Goal: Information Seeking & Learning: Learn about a topic

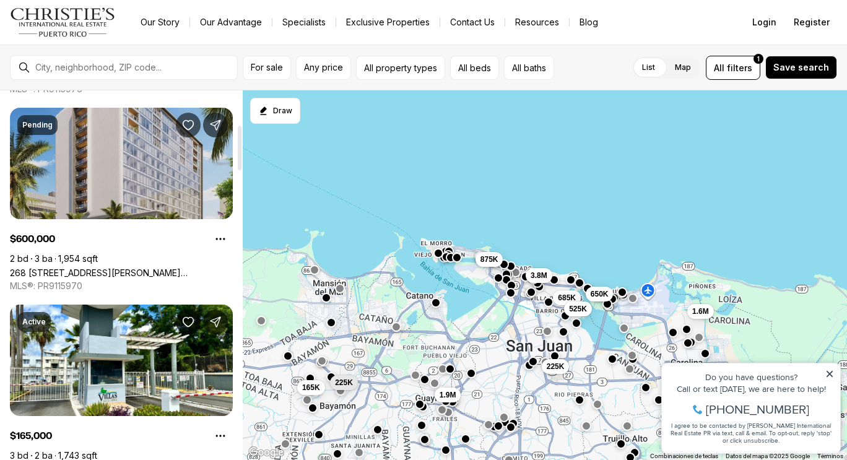
scroll to position [309, 0]
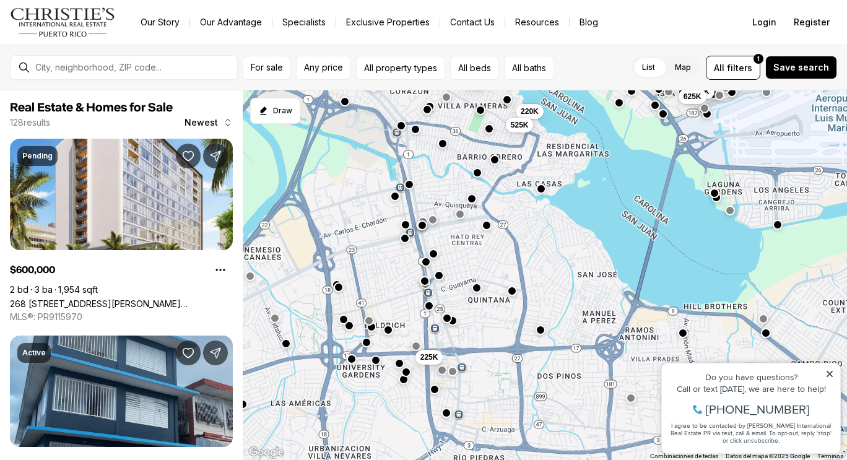
drag, startPoint x: 473, startPoint y: 161, endPoint x: 439, endPoint y: 124, distance: 50.0
click at [439, 124] on div "225K 650K 499K 649K 375K 475K 625K 220K 460K 685K 525K" at bounding box center [545, 275] width 604 height 370
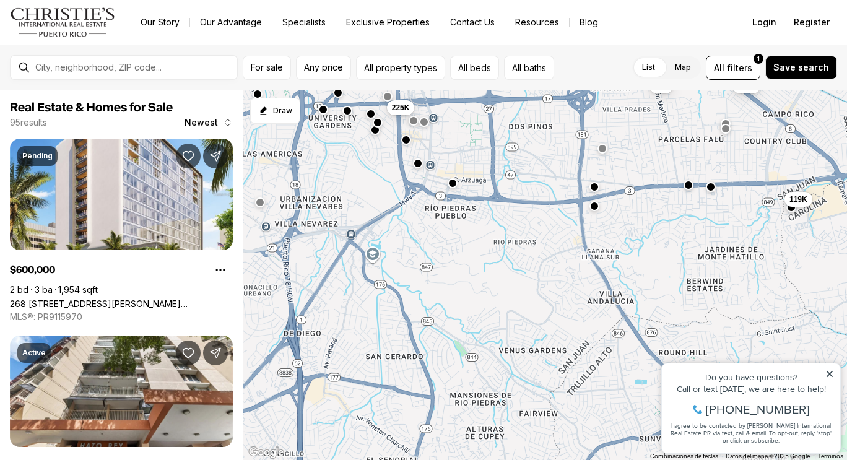
drag, startPoint x: 556, startPoint y: 392, endPoint x: 528, endPoint y: 141, distance: 252.9
click at [528, 141] on div "225K 95K 225K 220K 525K 615K 119K" at bounding box center [545, 275] width 604 height 370
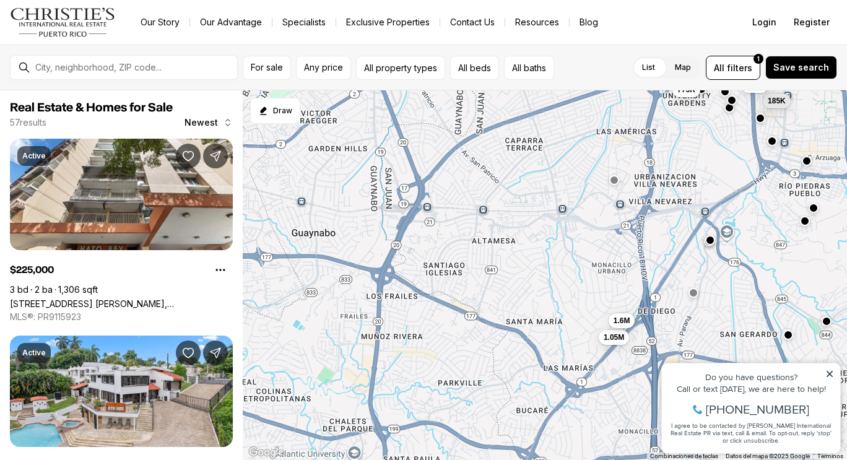
drag, startPoint x: 298, startPoint y: 355, endPoint x: 654, endPoint y: 331, distance: 357.3
click at [654, 331] on div "775K 168K 185K 225K 98K 119K 1.05M 245K 1.6M 140K 1.1M 295K" at bounding box center [545, 275] width 604 height 370
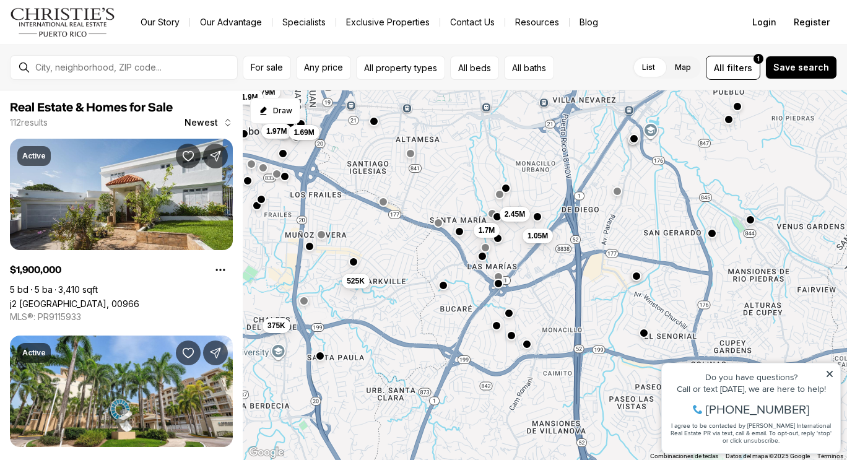
drag, startPoint x: 644, startPoint y: 409, endPoint x: 567, endPoint y: 305, distance: 129.7
click at [567, 305] on div "1.05M 525K 2.45M 1.7M 1.03M 650K 1.97M 3.79M 375K 340K 1.69M 1.9M" at bounding box center [545, 275] width 604 height 370
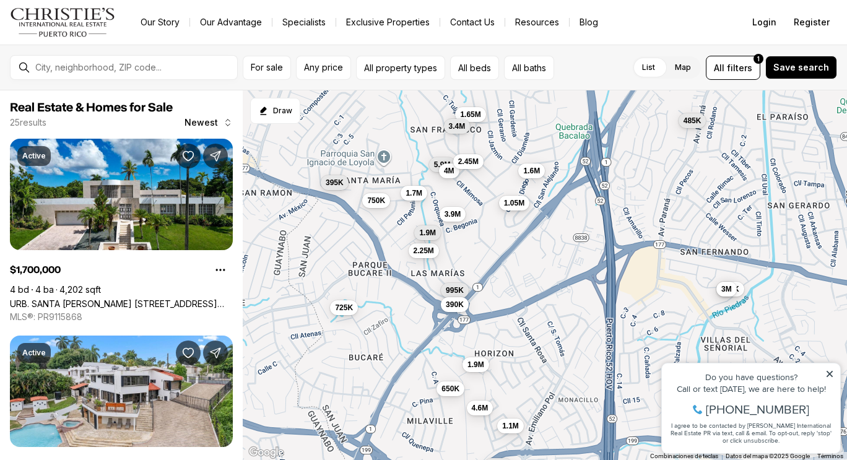
click at [514, 202] on span "1.05M" at bounding box center [514, 203] width 20 height 10
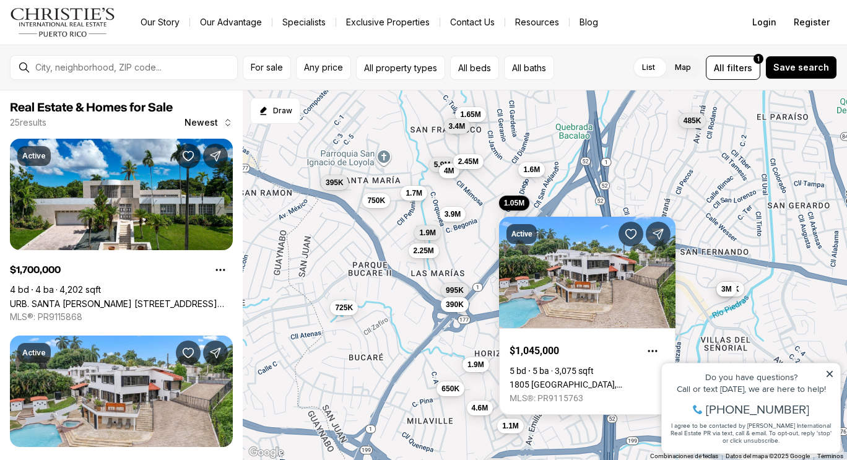
click at [530, 175] on button "1.6M" at bounding box center [531, 169] width 27 height 15
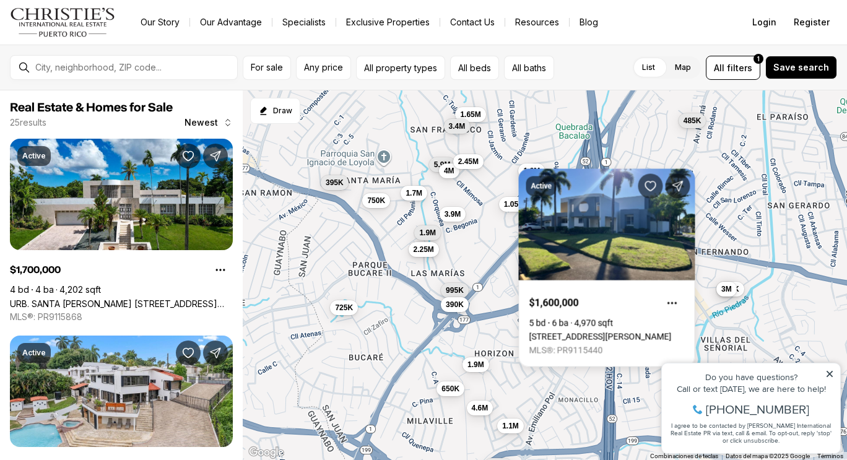
click at [432, 247] on span "2.25M" at bounding box center [423, 249] width 20 height 10
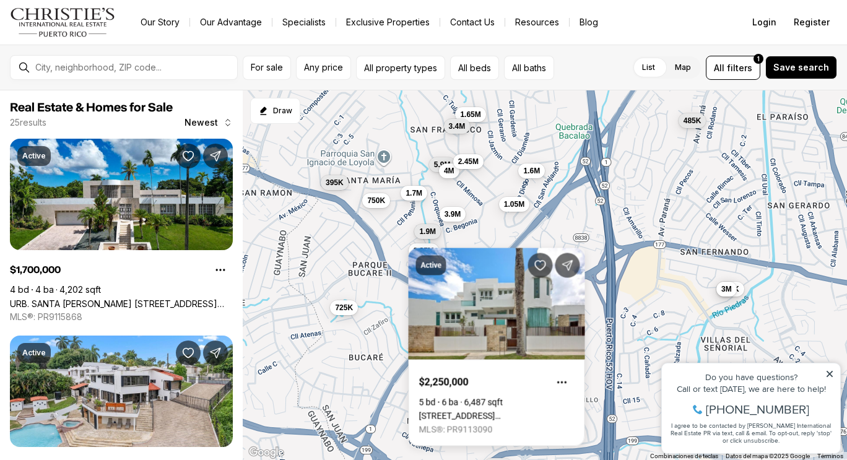
click at [433, 233] on span "1.9M" at bounding box center [427, 232] width 17 height 10
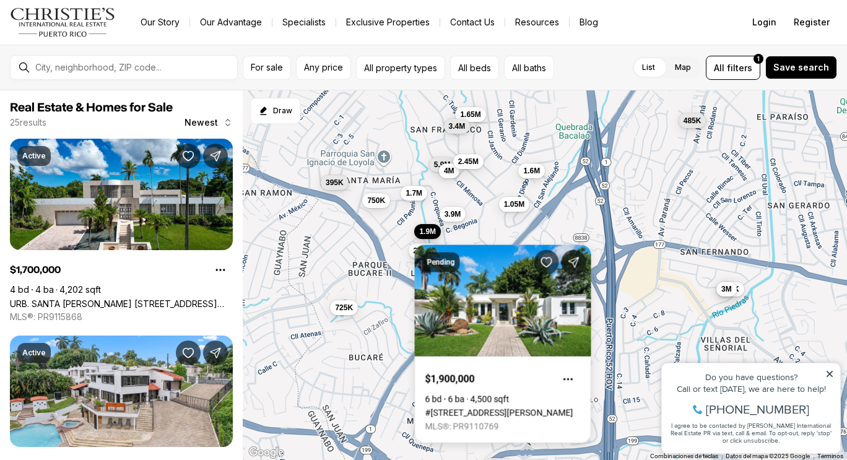
click at [433, 233] on div "Pending $1,900,000 6 bd 6 ba 4,500 sqft #91 CALLE LIMONCILLO, SAN JUAN PR, 0092…" at bounding box center [503, 336] width 176 height 213
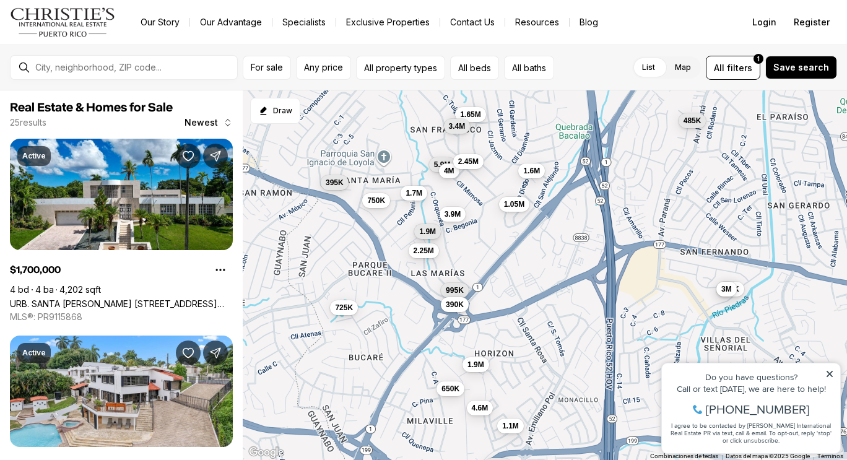
click at [433, 233] on span "1.9M" at bounding box center [427, 232] width 17 height 10
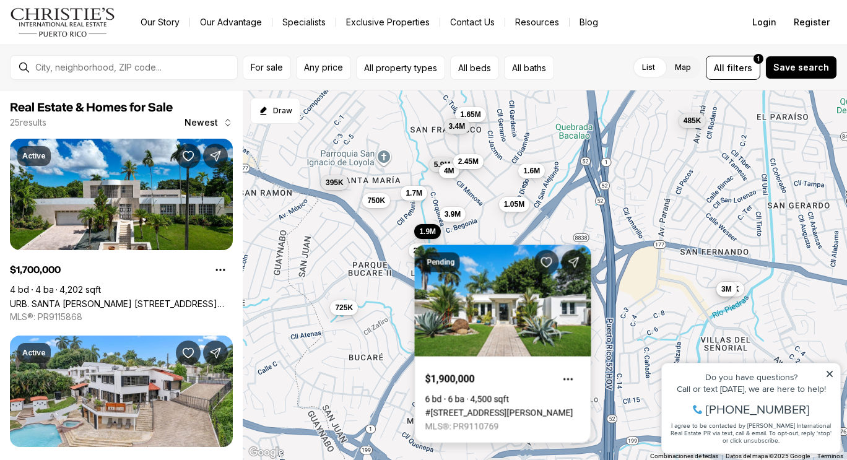
click at [535, 408] on link "#91 CALLE LIMONCILLO, SAN JUAN PR, 00927" at bounding box center [499, 413] width 148 height 10
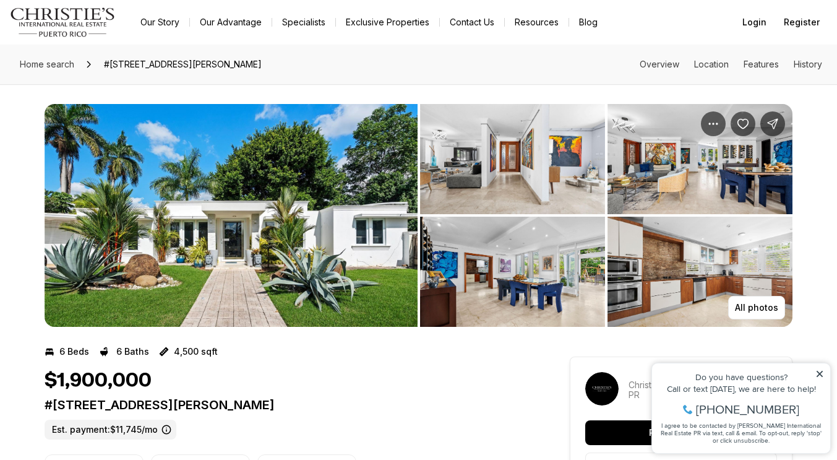
click at [319, 199] on img "View image gallery" at bounding box center [231, 215] width 373 height 223
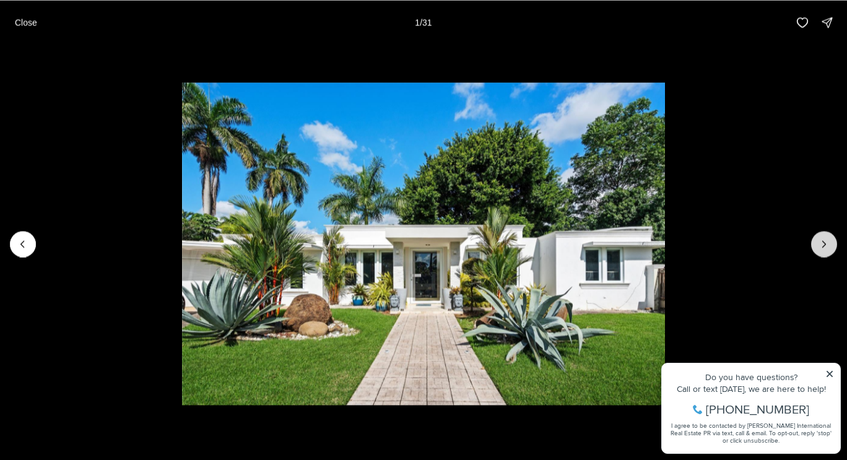
click at [826, 247] on icon "Next slide" at bounding box center [824, 244] width 12 height 12
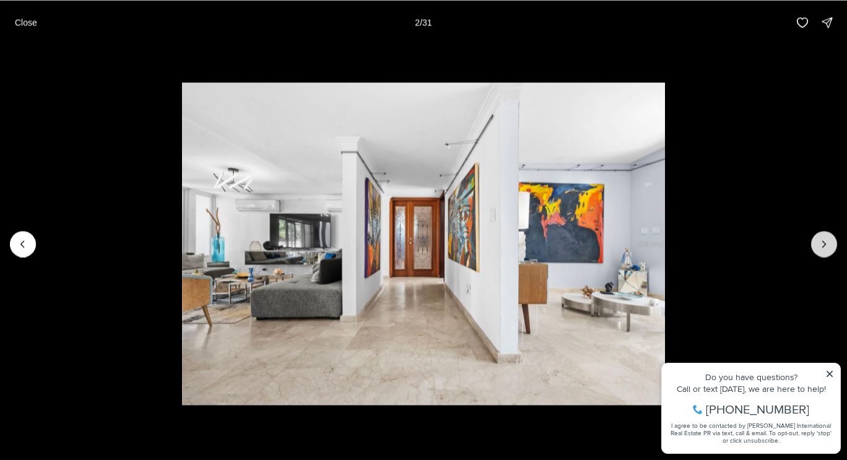
click at [826, 247] on icon "Next slide" at bounding box center [824, 244] width 12 height 12
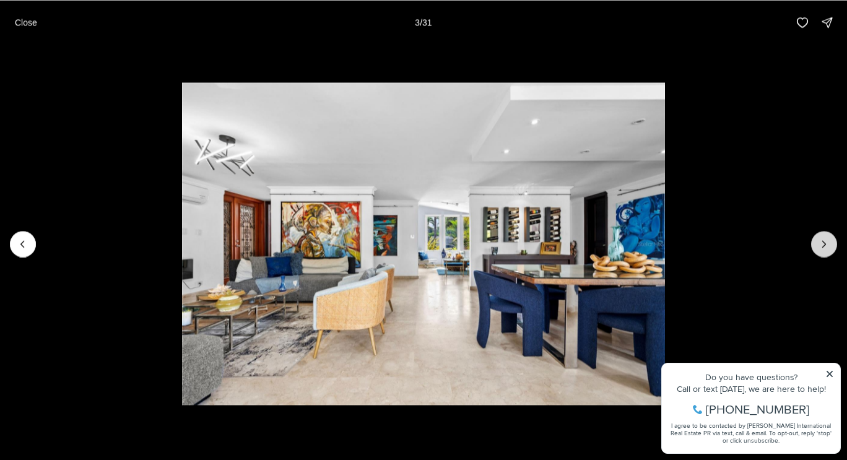
click at [826, 247] on icon "Next slide" at bounding box center [824, 244] width 12 height 12
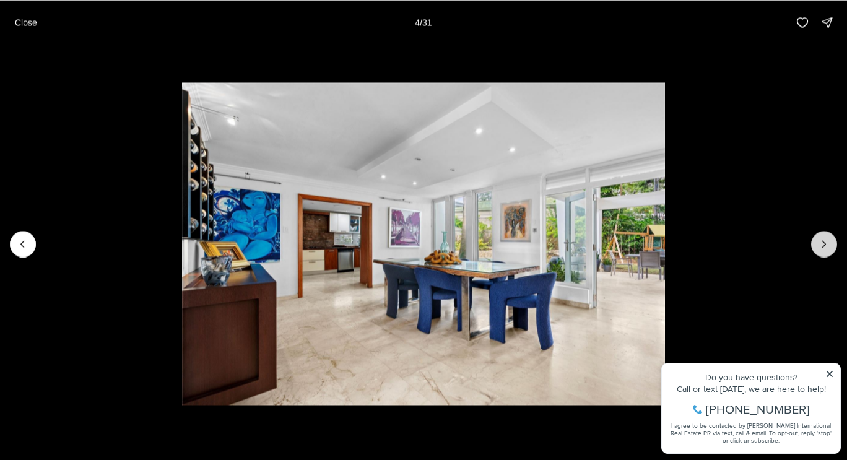
click at [826, 247] on icon "Next slide" at bounding box center [824, 244] width 12 height 12
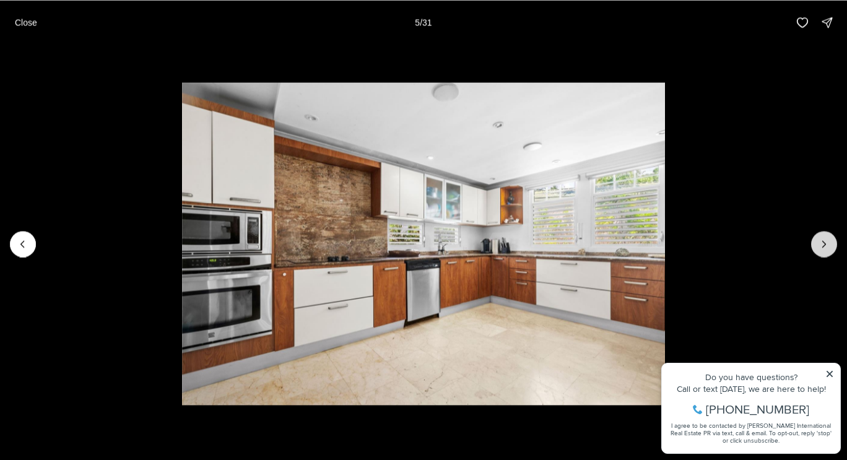
click at [826, 247] on icon "Next slide" at bounding box center [824, 244] width 12 height 12
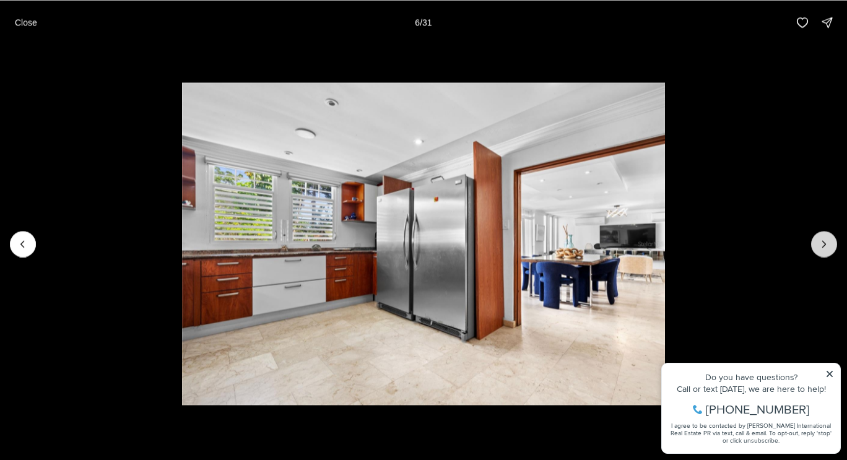
click at [826, 247] on icon "Next slide" at bounding box center [824, 244] width 12 height 12
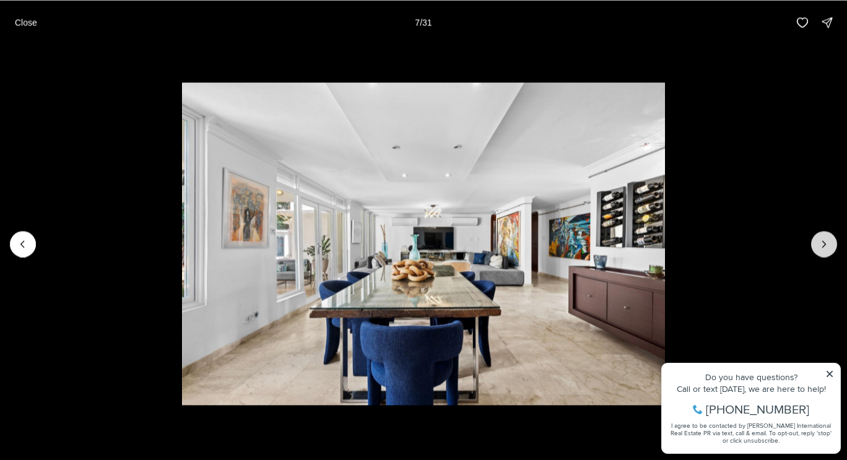
click at [826, 247] on icon "Next slide" at bounding box center [824, 244] width 12 height 12
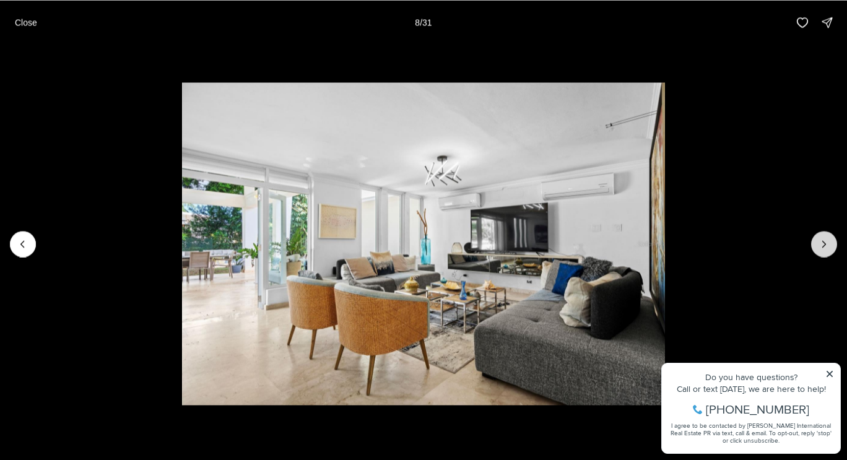
click at [826, 247] on icon "Next slide" at bounding box center [824, 244] width 12 height 12
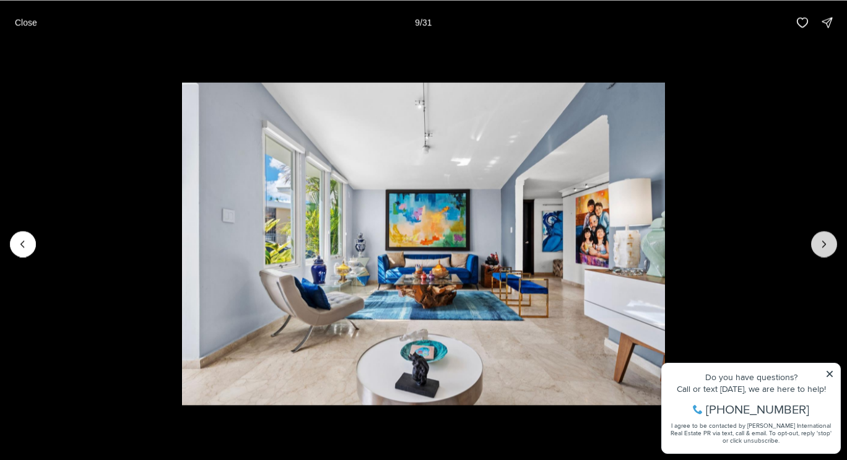
click at [826, 247] on icon "Next slide" at bounding box center [824, 244] width 12 height 12
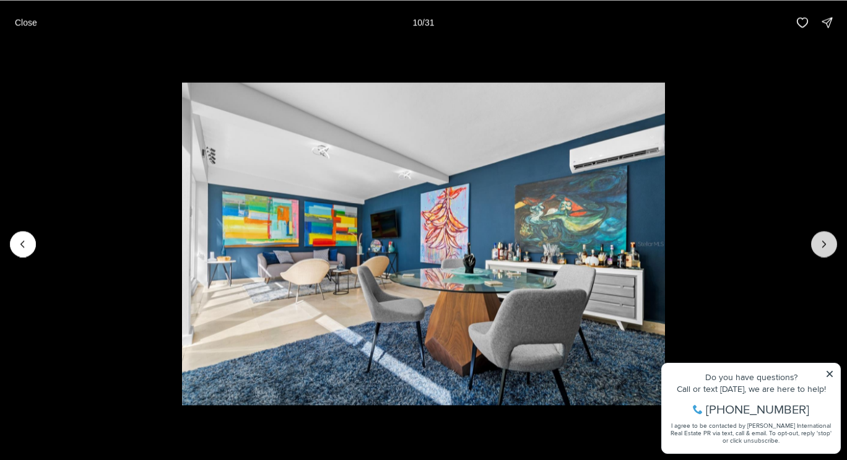
click at [826, 247] on icon "Next slide" at bounding box center [824, 244] width 12 height 12
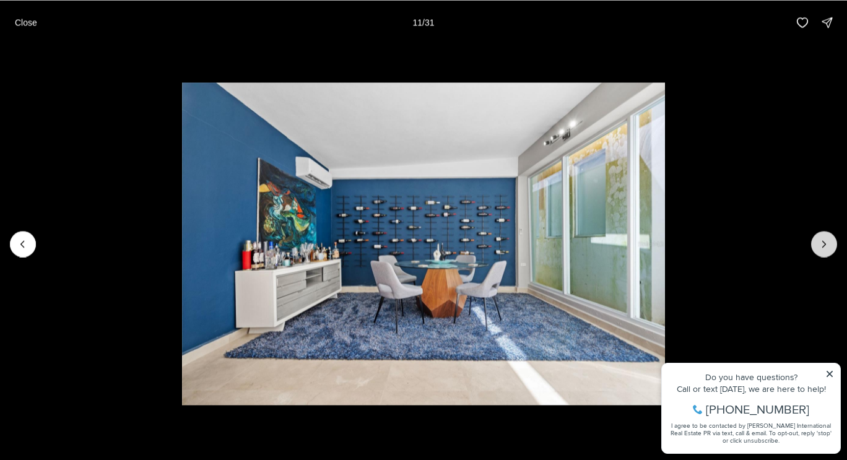
click at [826, 247] on icon "Next slide" at bounding box center [824, 244] width 12 height 12
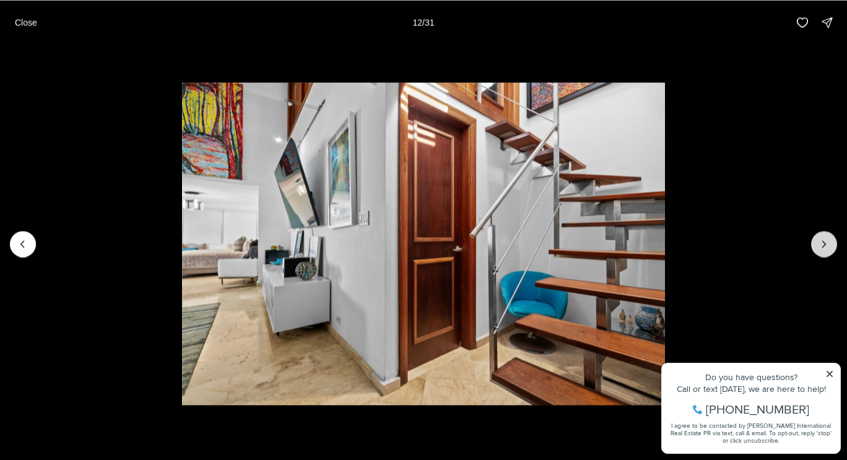
click at [826, 247] on icon "Next slide" at bounding box center [824, 244] width 12 height 12
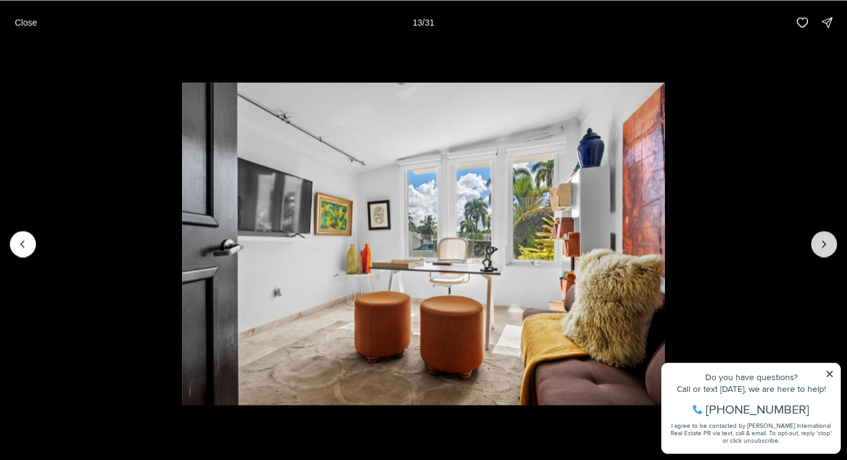
click at [826, 247] on icon "Next slide" at bounding box center [824, 244] width 12 height 12
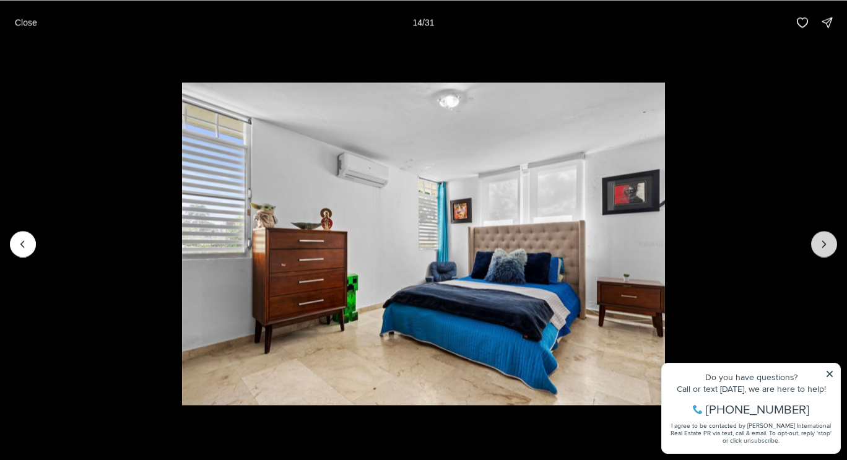
click at [826, 247] on icon "Next slide" at bounding box center [824, 244] width 12 height 12
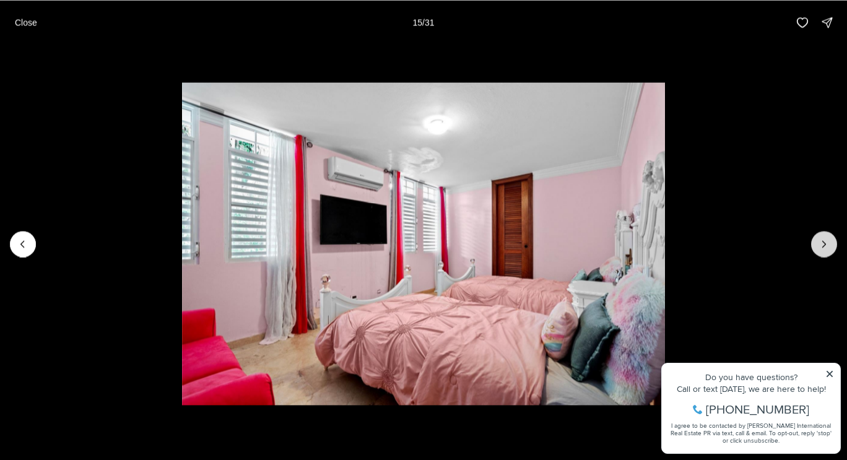
click at [826, 247] on icon "Next slide" at bounding box center [824, 244] width 12 height 12
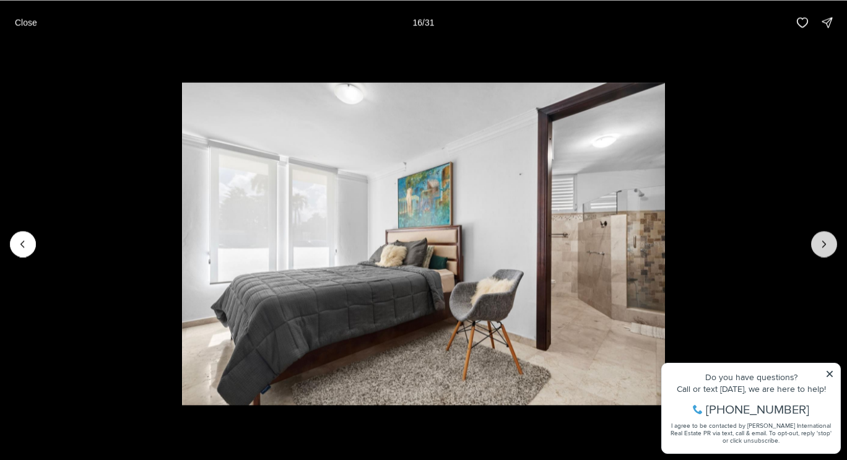
click at [826, 247] on icon "Next slide" at bounding box center [824, 244] width 12 height 12
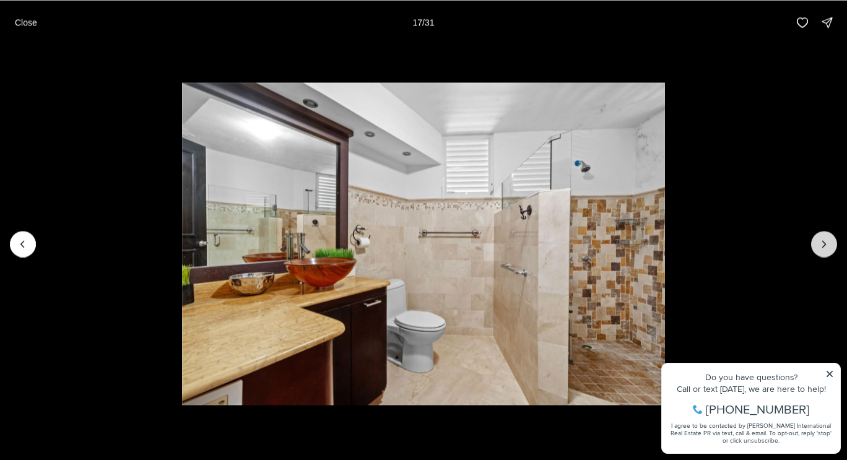
click at [826, 247] on icon "Next slide" at bounding box center [824, 244] width 12 height 12
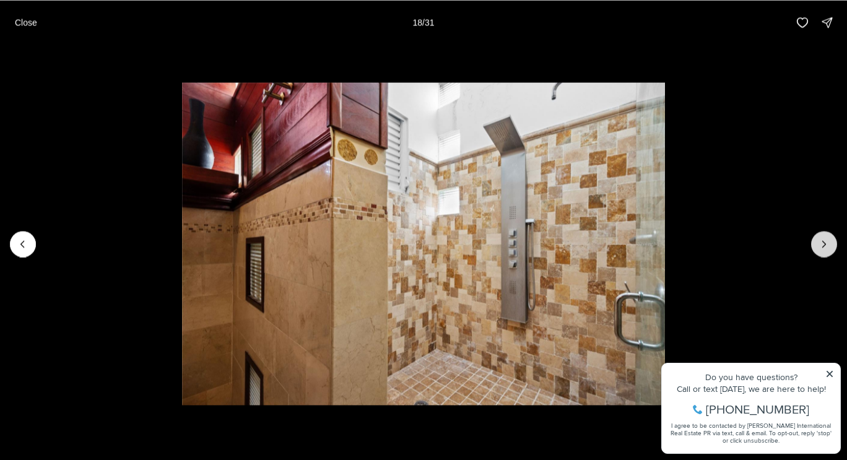
click at [826, 247] on icon "Next slide" at bounding box center [824, 244] width 12 height 12
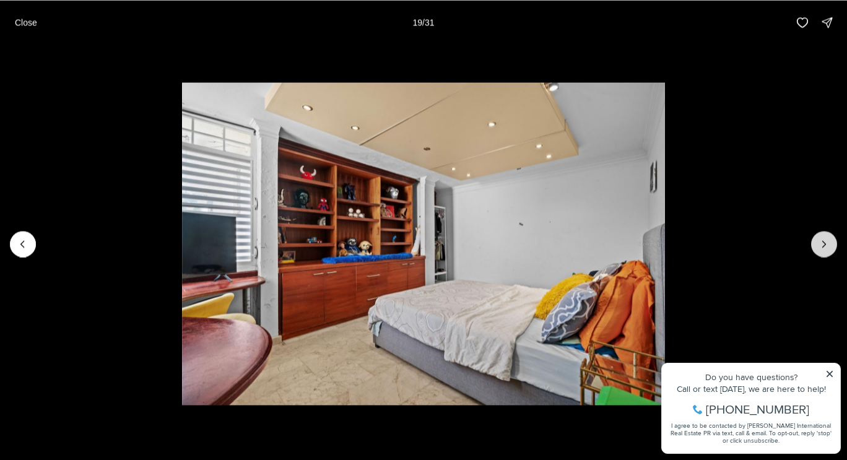
click at [826, 247] on icon "Next slide" at bounding box center [824, 244] width 12 height 12
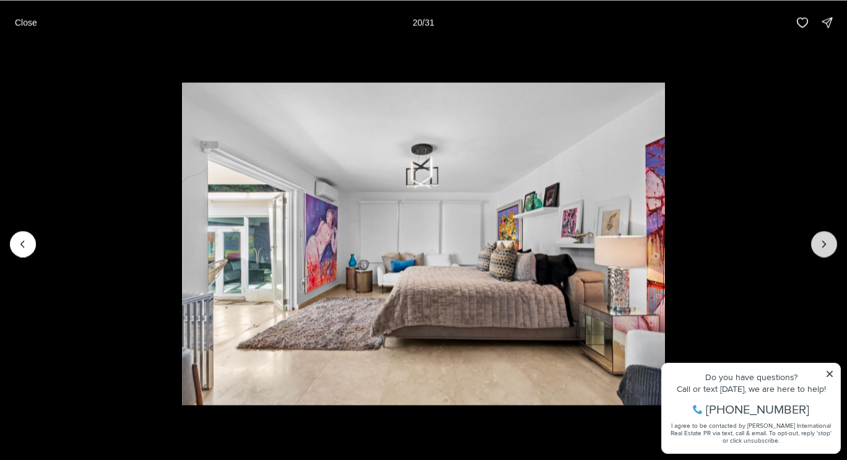
click at [826, 247] on icon "Next slide" at bounding box center [824, 244] width 12 height 12
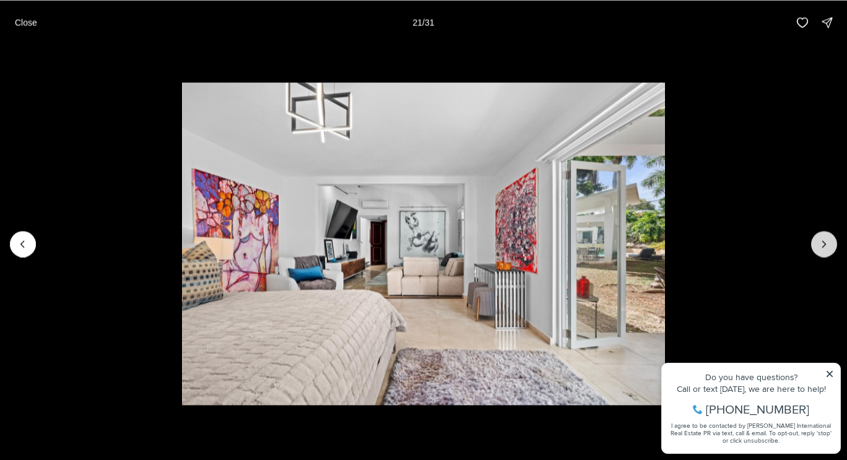
click at [826, 247] on icon "Next slide" at bounding box center [824, 244] width 12 height 12
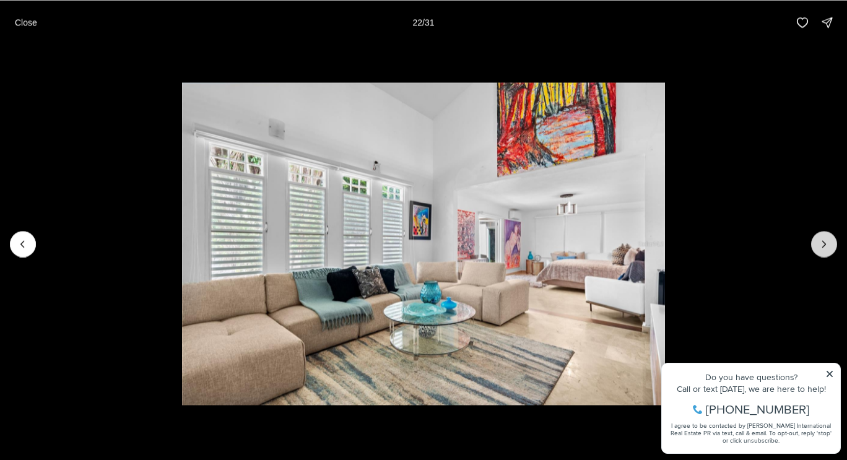
click at [826, 247] on icon "Next slide" at bounding box center [824, 244] width 12 height 12
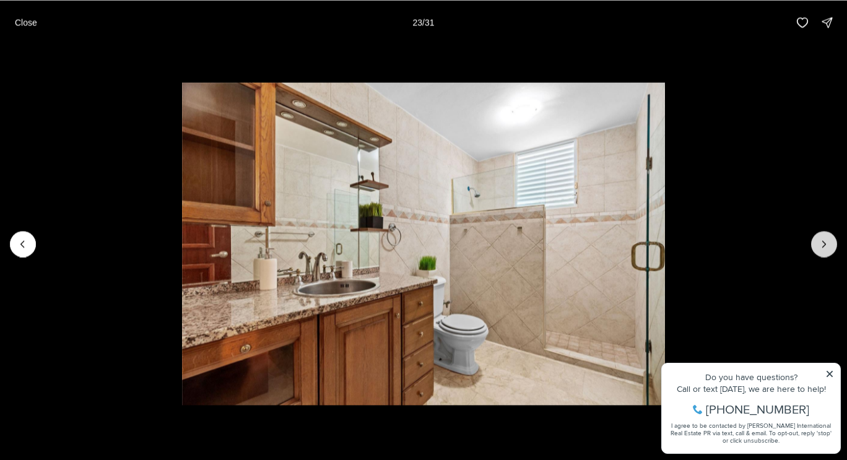
click at [826, 247] on icon "Next slide" at bounding box center [824, 244] width 12 height 12
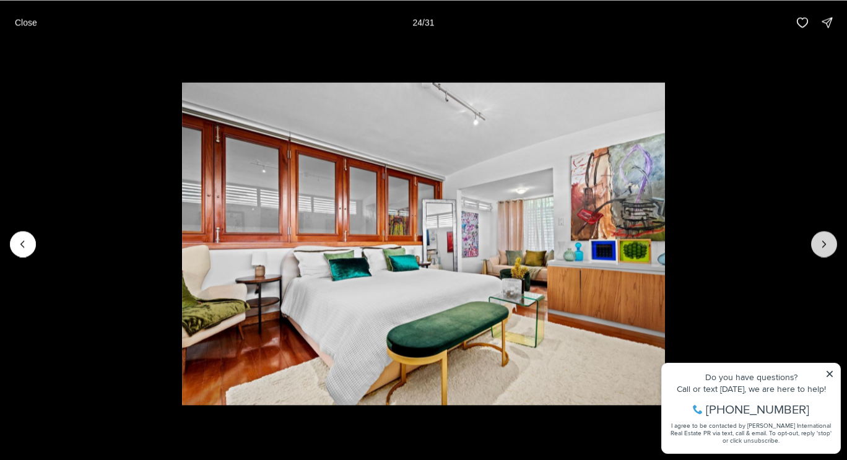
click at [826, 247] on icon "Next slide" at bounding box center [824, 244] width 12 height 12
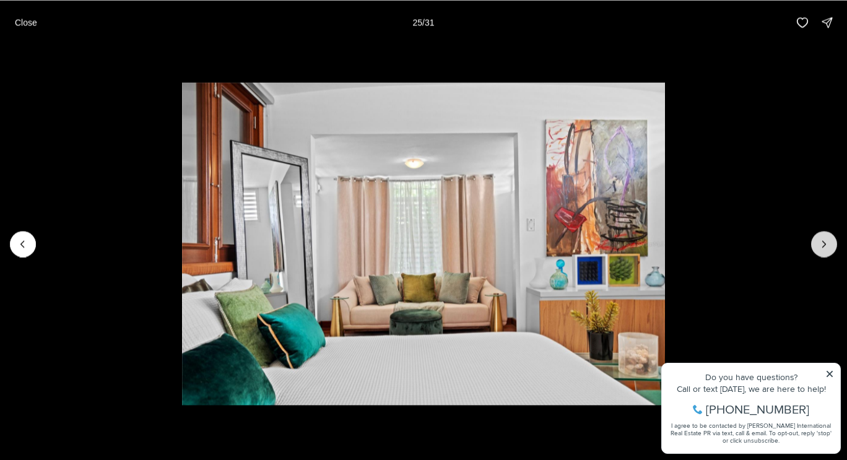
click at [826, 247] on icon "Next slide" at bounding box center [824, 244] width 12 height 12
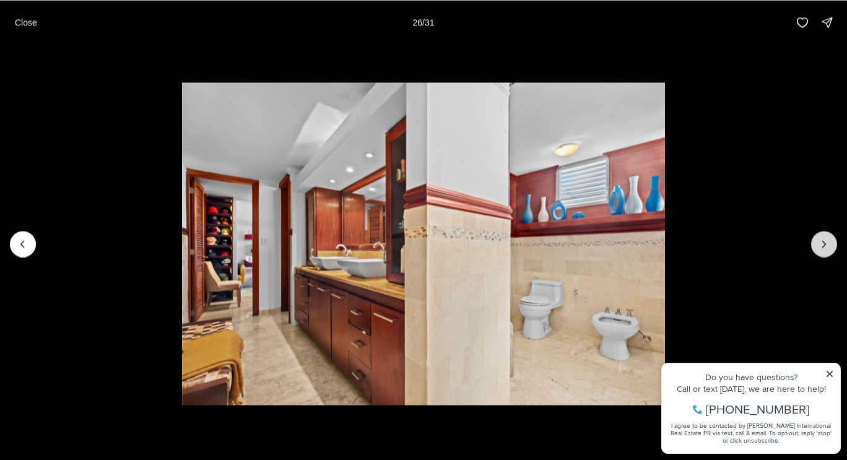
click at [826, 247] on icon "Next slide" at bounding box center [824, 244] width 12 height 12
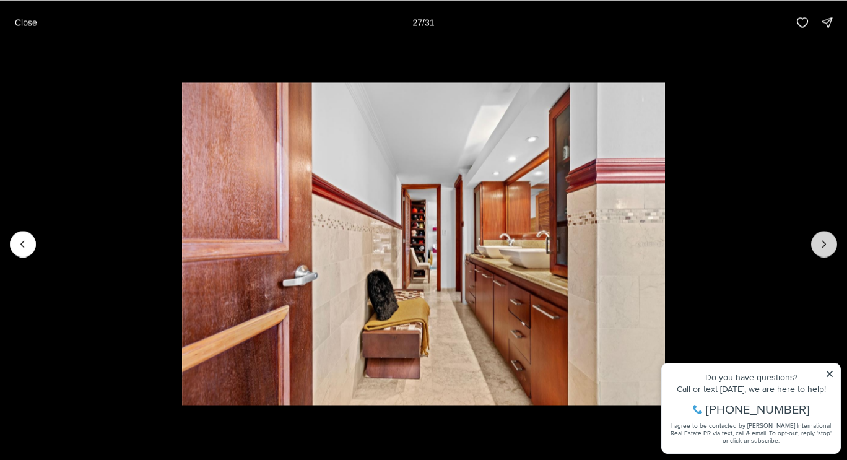
click at [826, 247] on icon "Next slide" at bounding box center [824, 244] width 12 height 12
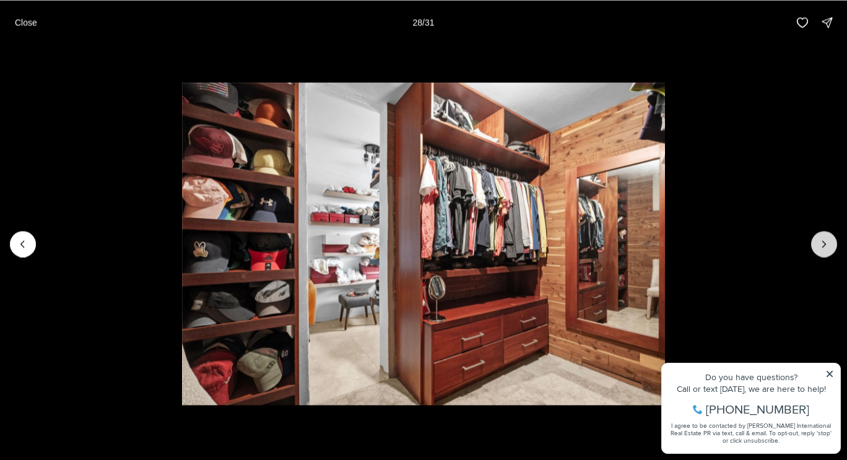
click at [826, 247] on icon "Next slide" at bounding box center [824, 244] width 12 height 12
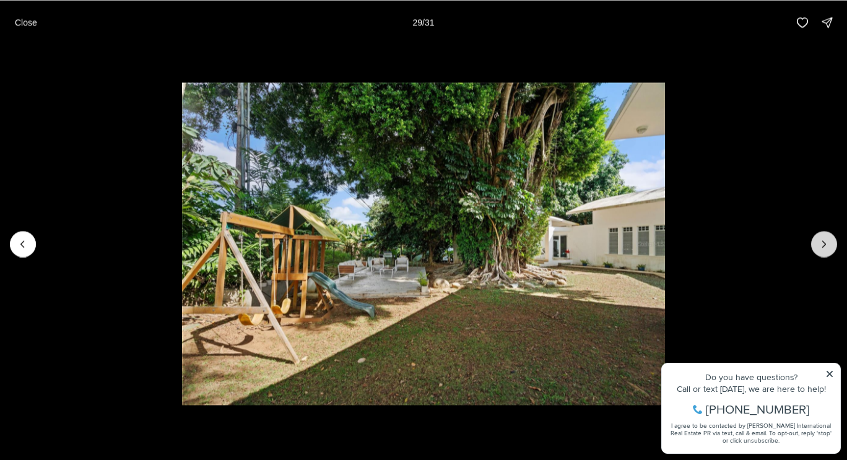
click at [826, 245] on icon "Next slide" at bounding box center [824, 244] width 12 height 12
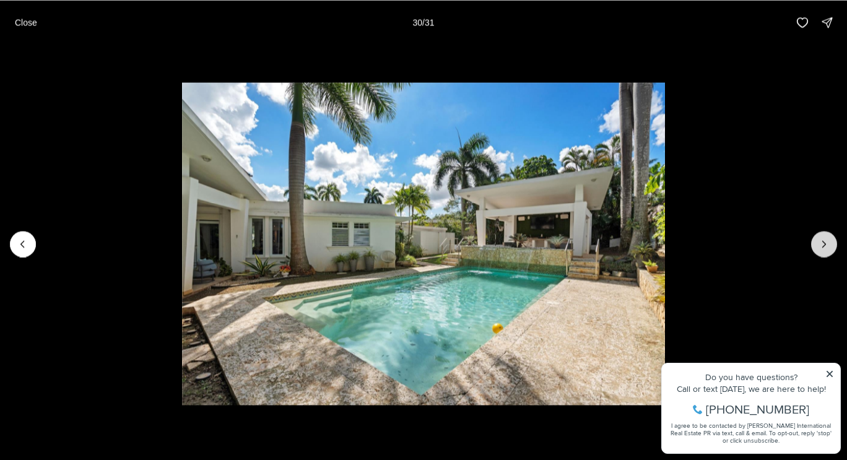
click at [826, 245] on icon "Next slide" at bounding box center [824, 244] width 12 height 12
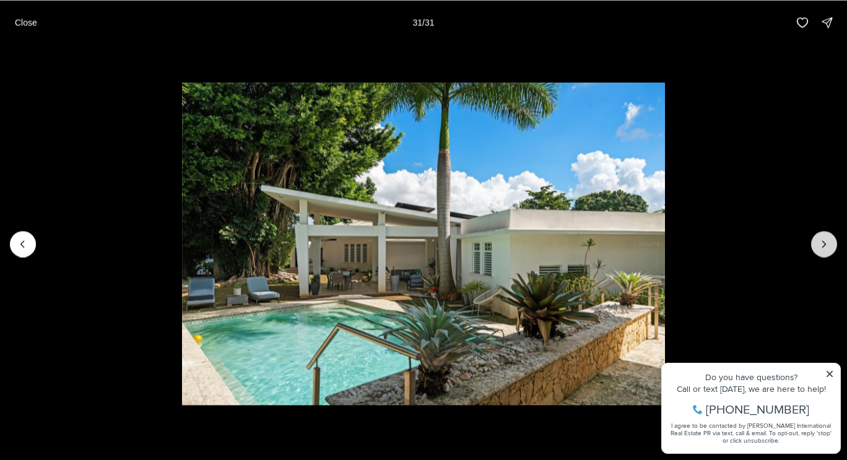
click at [826, 245] on div at bounding box center [824, 244] width 26 height 26
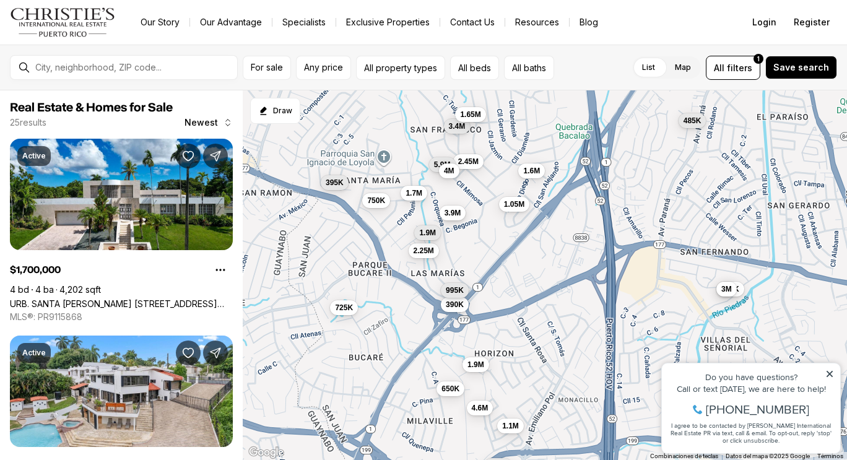
click at [452, 216] on span "3.9M" at bounding box center [452, 213] width 17 height 10
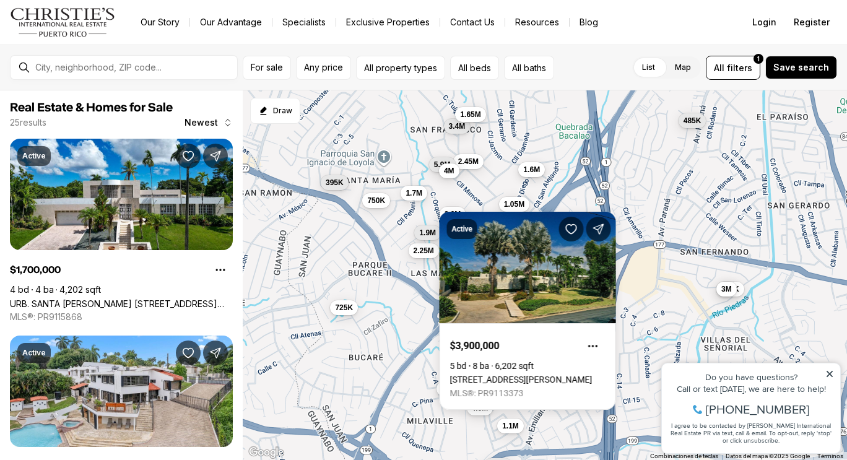
click at [532, 171] on span "1.6M" at bounding box center [531, 170] width 17 height 10
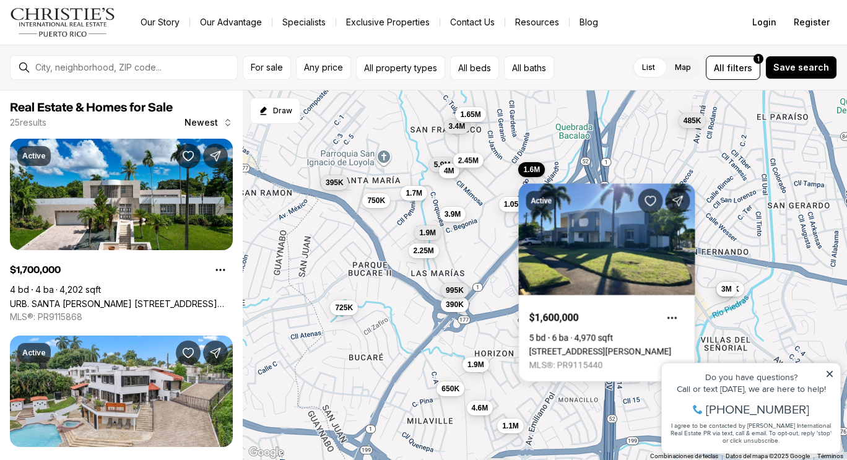
click at [470, 157] on span "2.45M" at bounding box center [468, 160] width 20 height 10
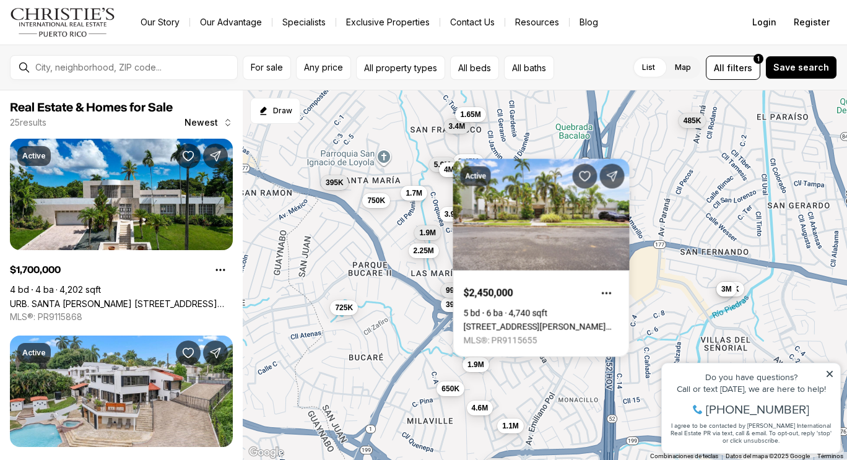
click at [449, 171] on span "4M" at bounding box center [449, 170] width 11 height 10
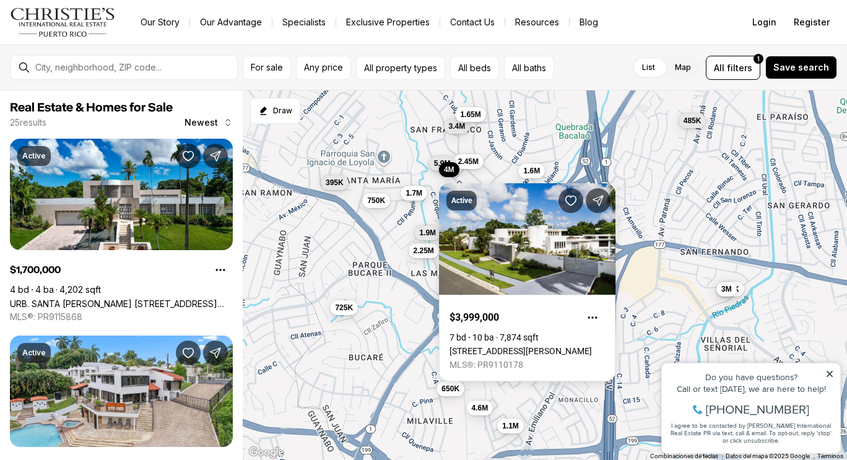
click at [434, 166] on span "5.9M" at bounding box center [442, 163] width 17 height 10
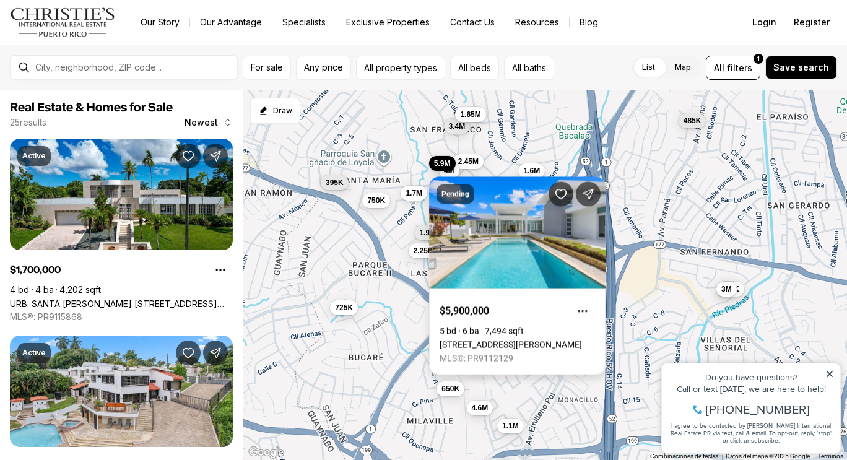
click at [467, 340] on link "[STREET_ADDRESS][PERSON_NAME]" at bounding box center [510, 345] width 142 height 10
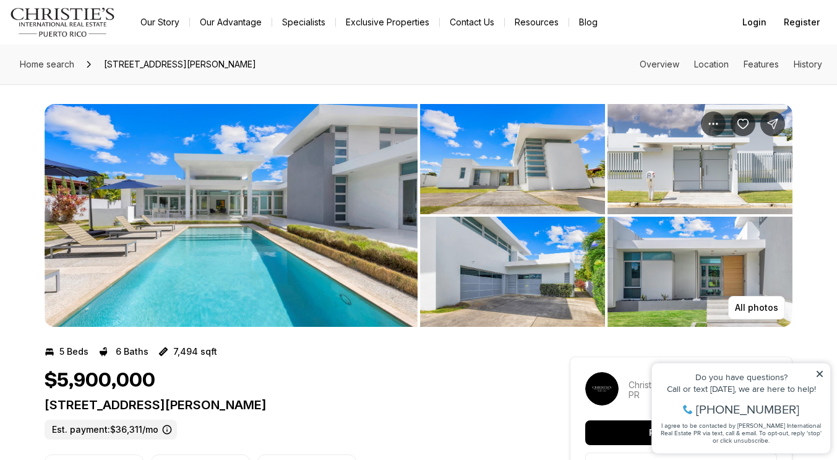
click at [304, 280] on img "View image gallery" at bounding box center [231, 215] width 373 height 223
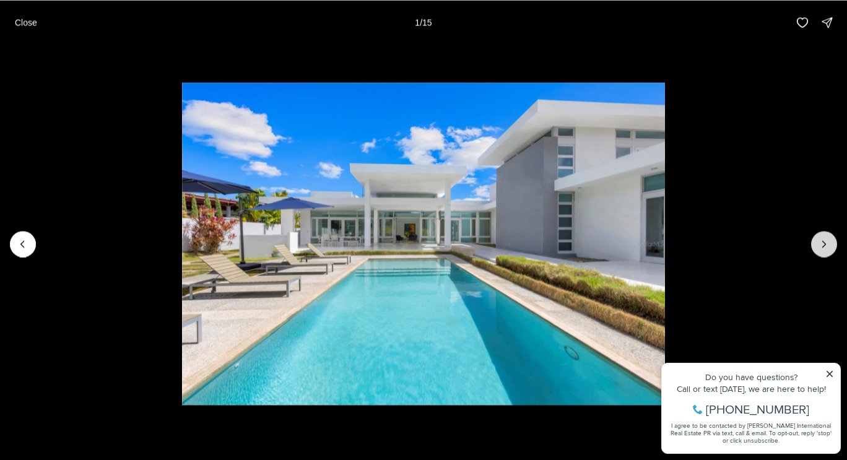
click at [824, 247] on icon "Next slide" at bounding box center [824, 244] width 12 height 12
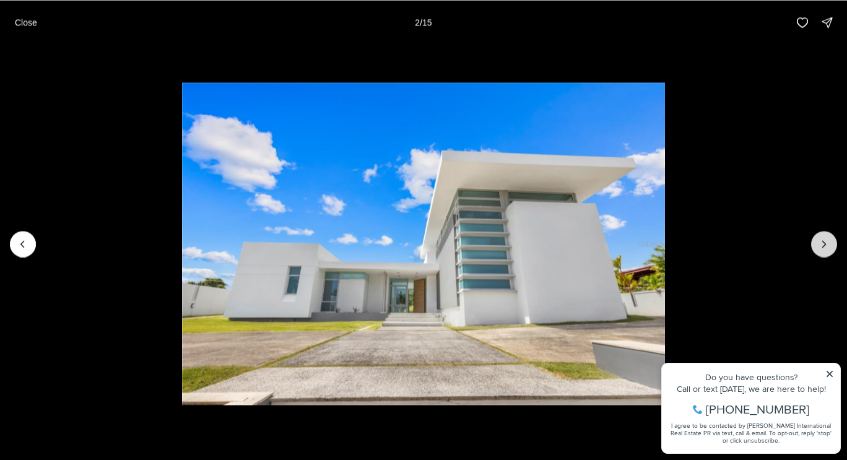
click at [824, 246] on icon "Next slide" at bounding box center [824, 244] width 12 height 12
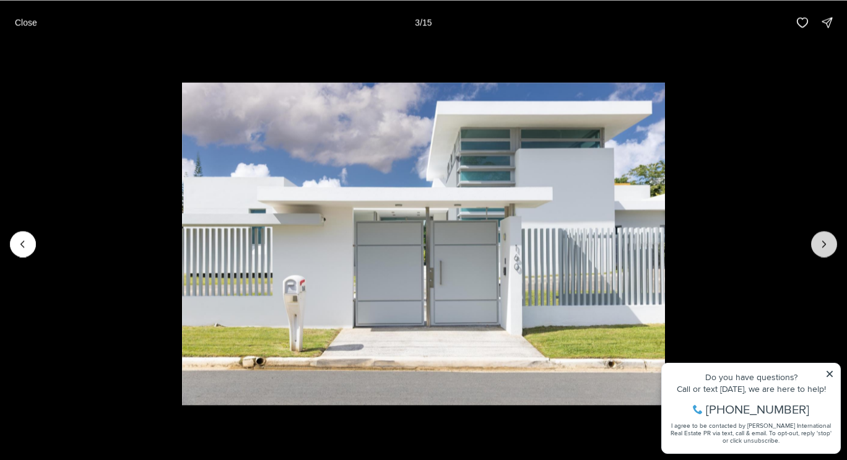
click at [824, 246] on icon "Next slide" at bounding box center [824, 244] width 12 height 12
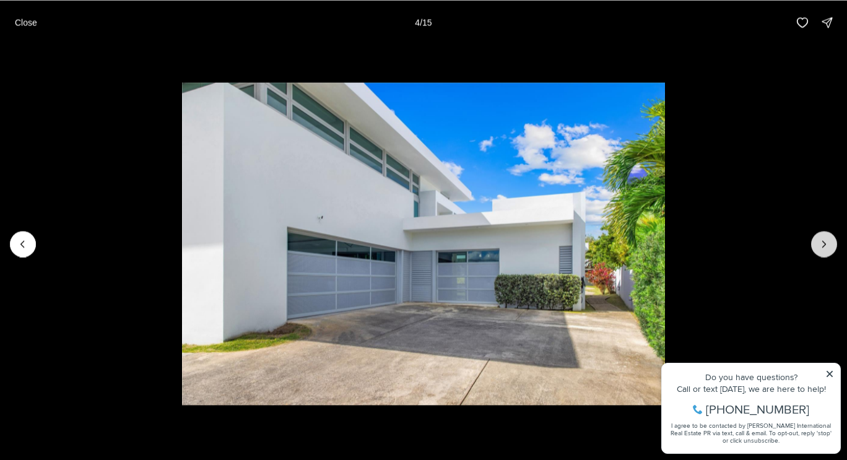
click at [824, 246] on icon "Next slide" at bounding box center [824, 244] width 12 height 12
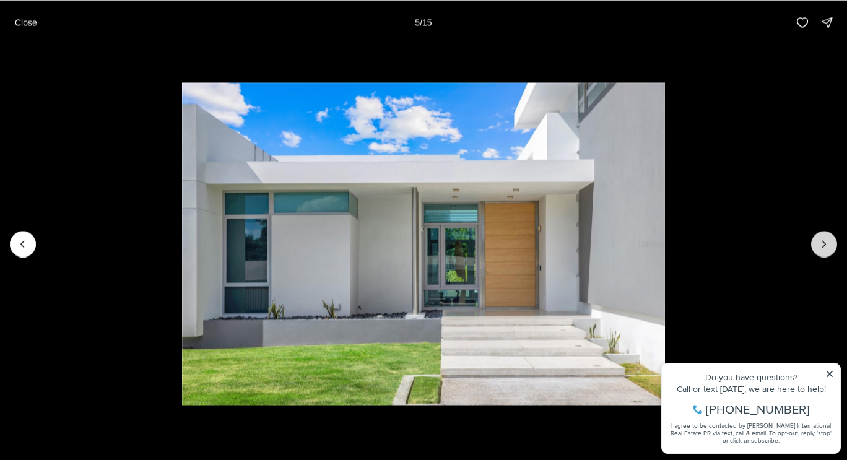
click at [824, 246] on icon "Next slide" at bounding box center [824, 244] width 12 height 12
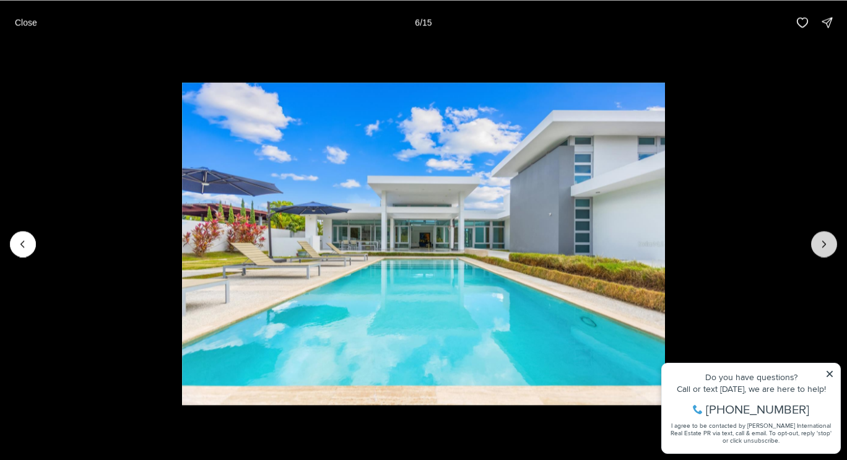
click at [824, 246] on icon "Next slide" at bounding box center [824, 244] width 12 height 12
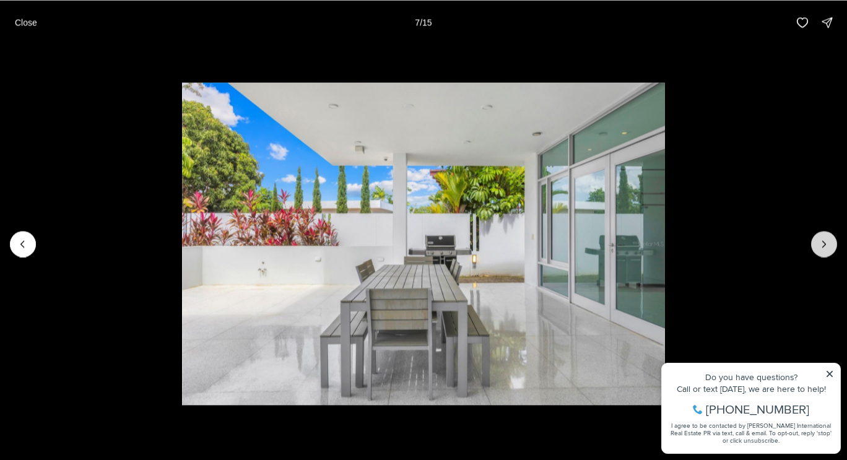
click at [824, 246] on icon "Next slide" at bounding box center [824, 244] width 12 height 12
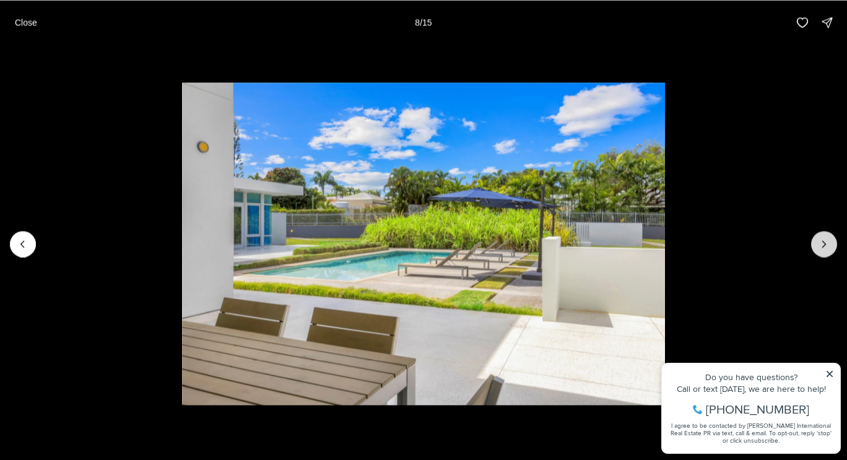
click at [824, 246] on icon "Next slide" at bounding box center [824, 244] width 12 height 12
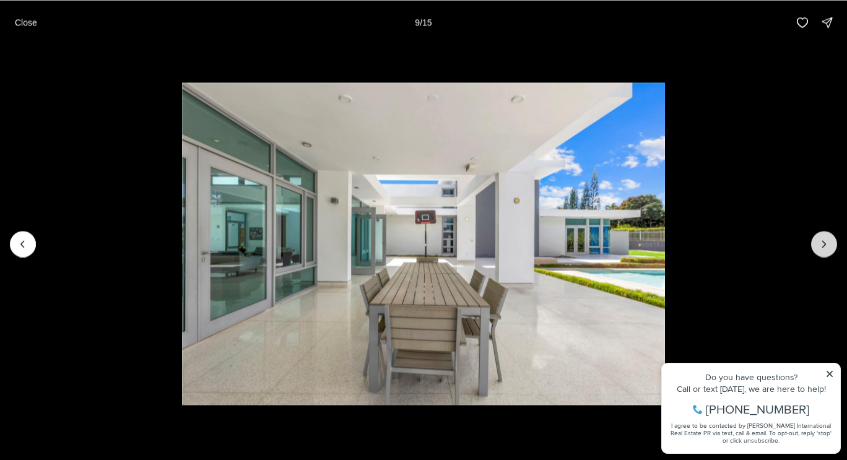
click at [824, 246] on icon "Next slide" at bounding box center [824, 244] width 12 height 12
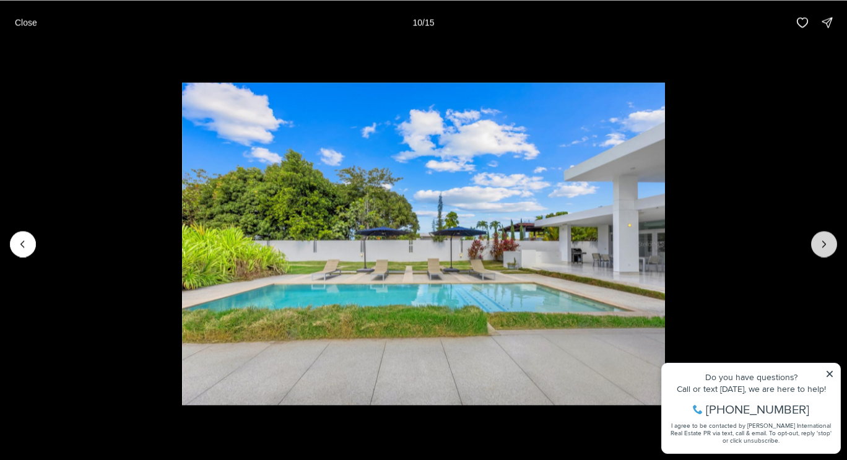
click at [824, 246] on icon "Next slide" at bounding box center [824, 244] width 12 height 12
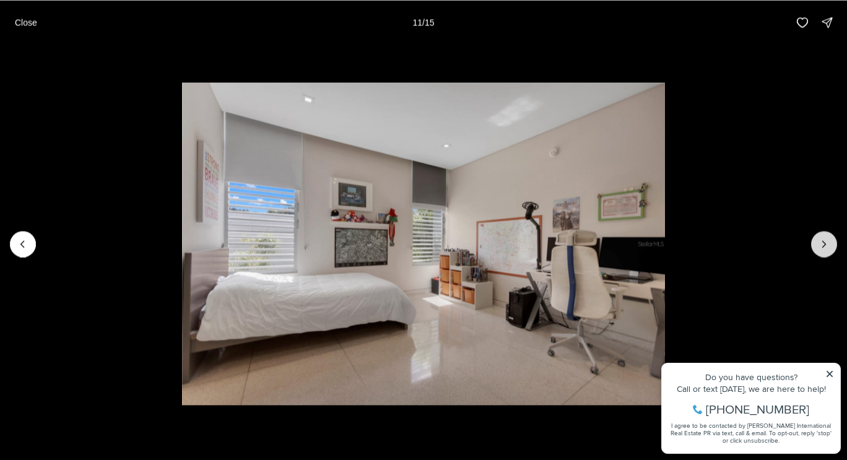
click at [824, 246] on icon "Next slide" at bounding box center [824, 244] width 12 height 12
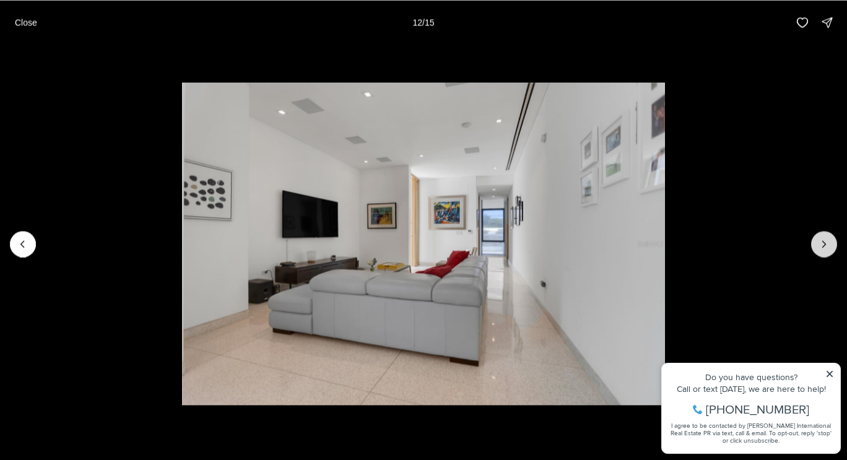
click at [824, 246] on icon "Next slide" at bounding box center [824, 244] width 12 height 12
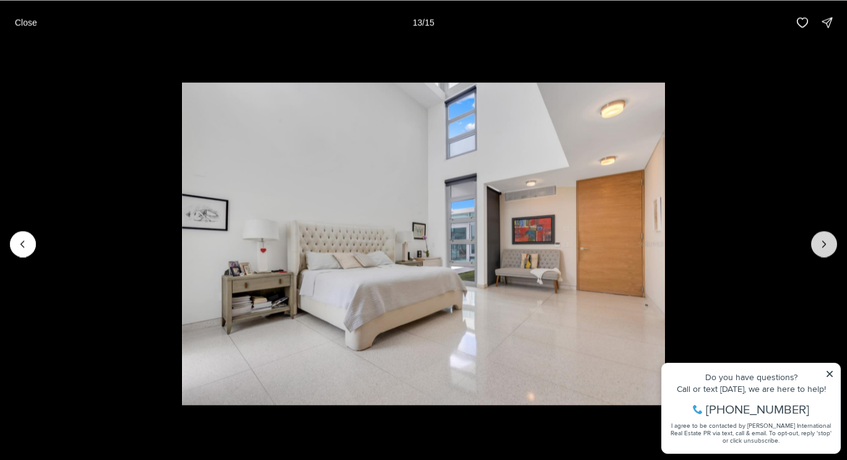
click at [824, 246] on icon "Next slide" at bounding box center [824, 244] width 12 height 12
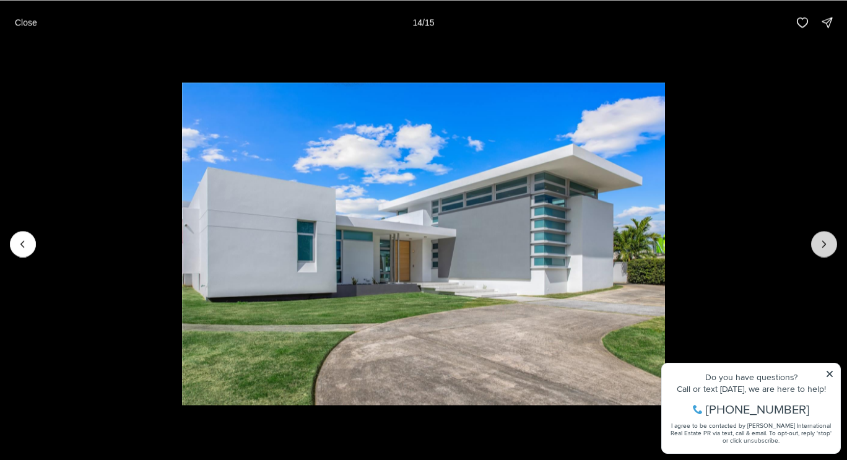
click at [824, 246] on icon "Next slide" at bounding box center [824, 244] width 12 height 12
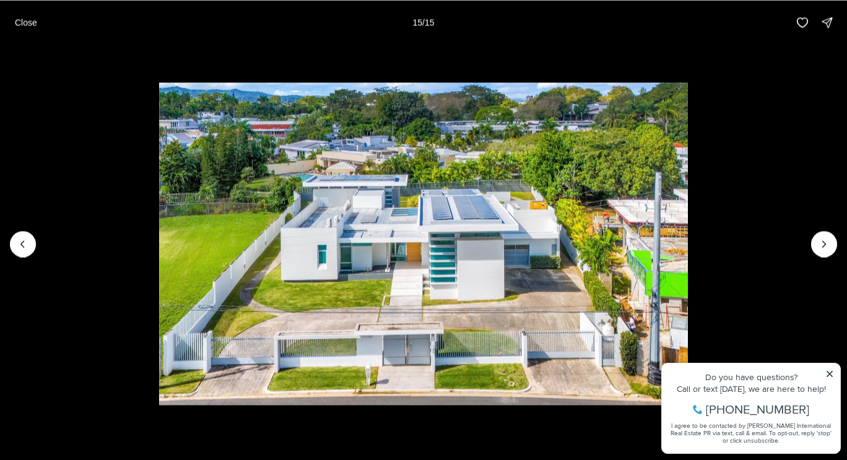
click at [819, 238] on div at bounding box center [824, 244] width 26 height 26
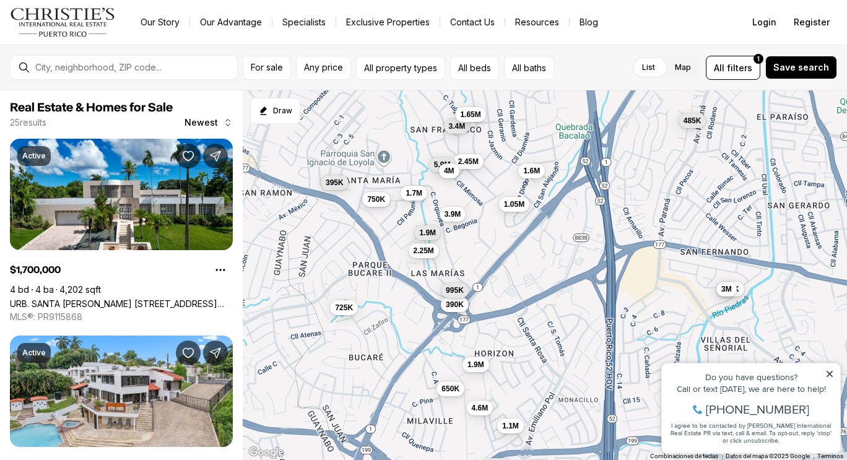
click at [374, 200] on span "750K" at bounding box center [376, 199] width 18 height 10
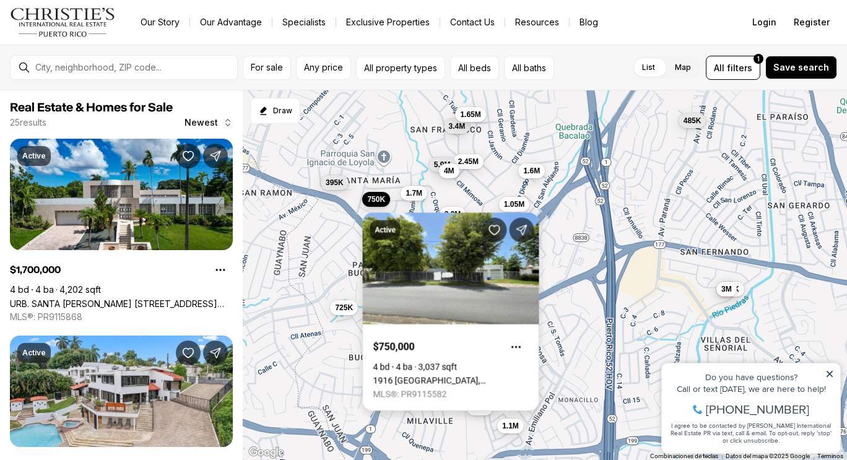
click at [489, 376] on link "1916 [GEOGRAPHIC_DATA], [GEOGRAPHIC_DATA][PERSON_NAME], 00921" at bounding box center [450, 381] width 155 height 10
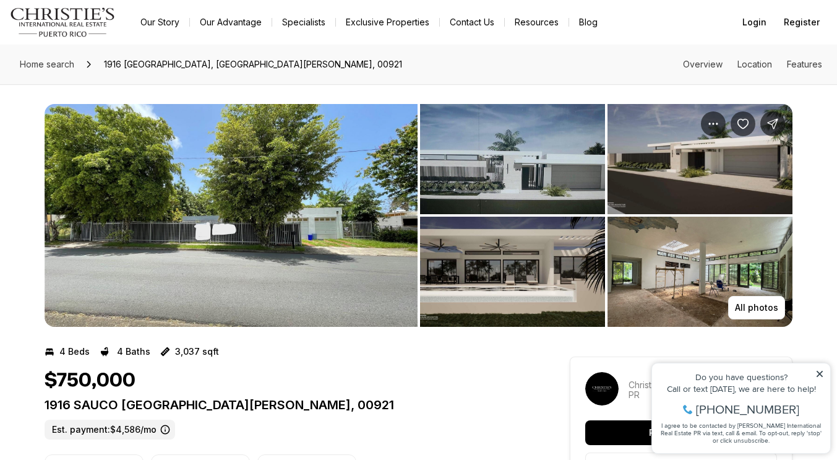
click at [223, 230] on img "View image gallery" at bounding box center [231, 215] width 373 height 223
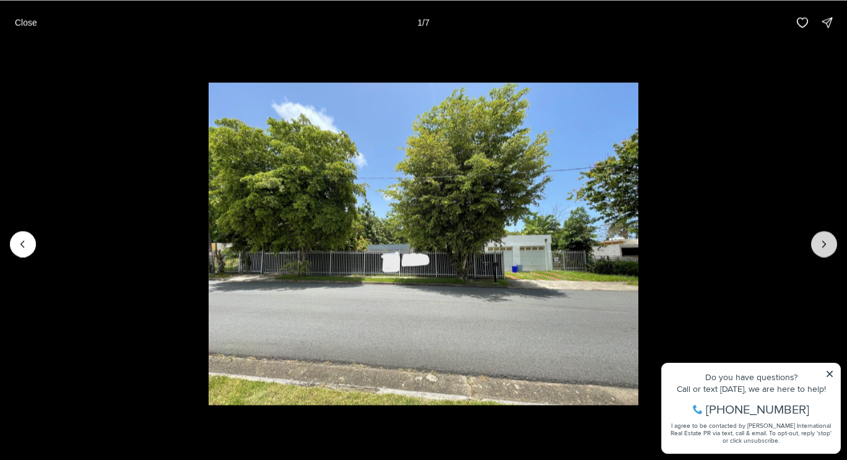
click at [818, 243] on icon "Next slide" at bounding box center [824, 244] width 12 height 12
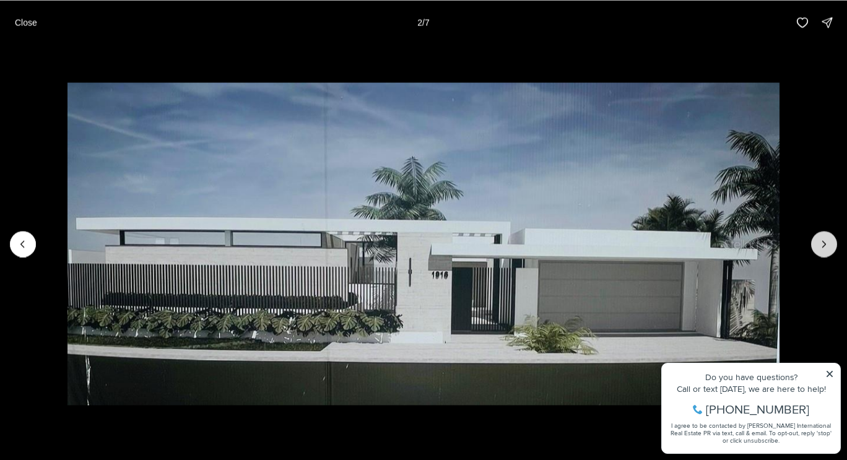
click at [818, 243] on icon "Next slide" at bounding box center [824, 244] width 12 height 12
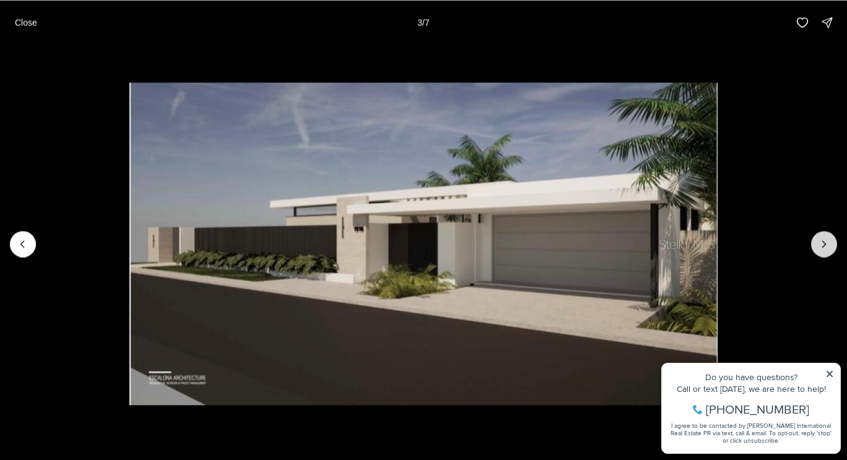
click at [818, 243] on icon "Next slide" at bounding box center [824, 244] width 12 height 12
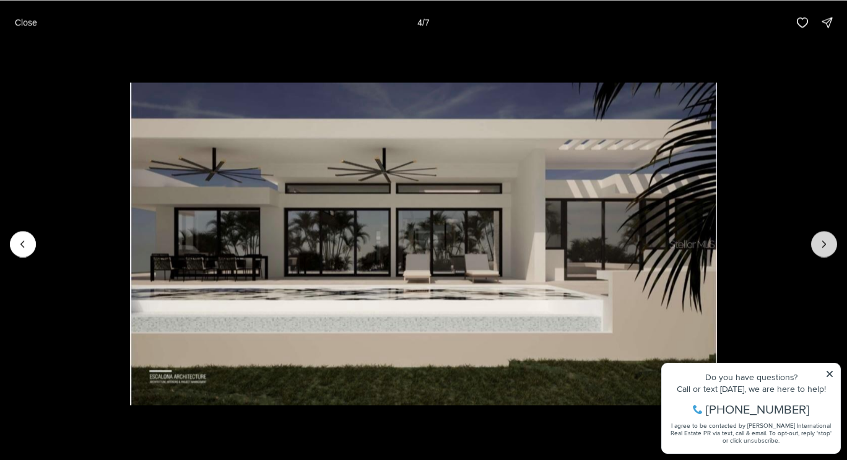
click at [818, 243] on icon "Next slide" at bounding box center [824, 244] width 12 height 12
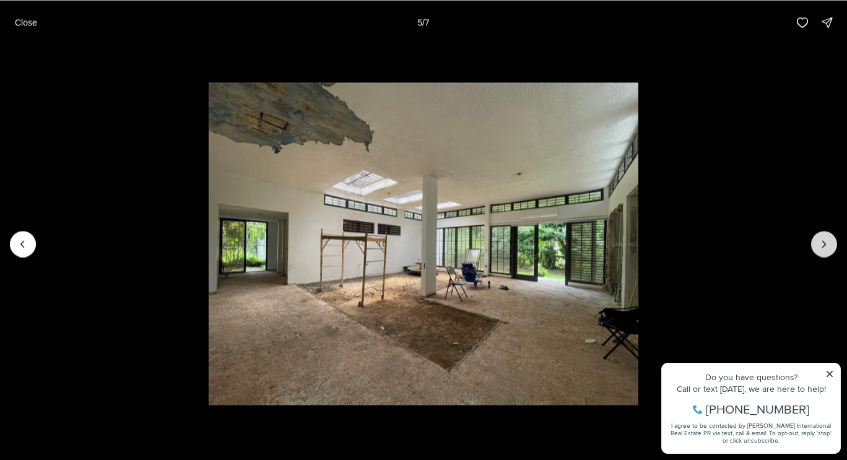
click at [818, 243] on icon "Next slide" at bounding box center [824, 244] width 12 height 12
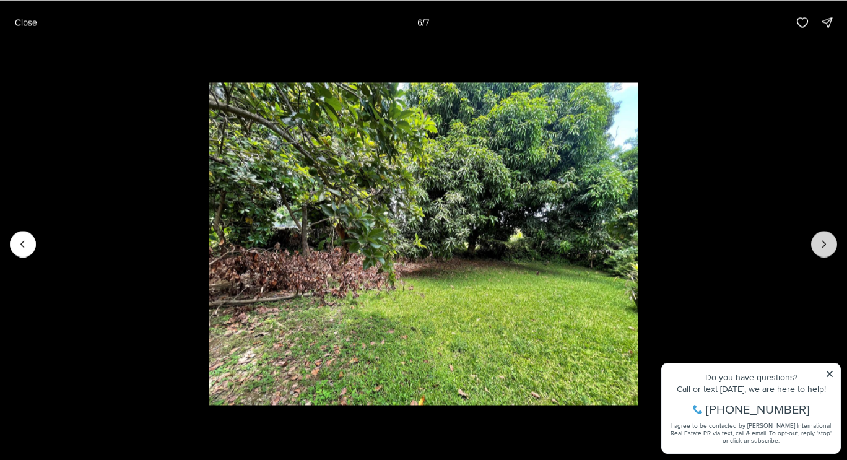
click at [818, 243] on icon "Next slide" at bounding box center [824, 244] width 12 height 12
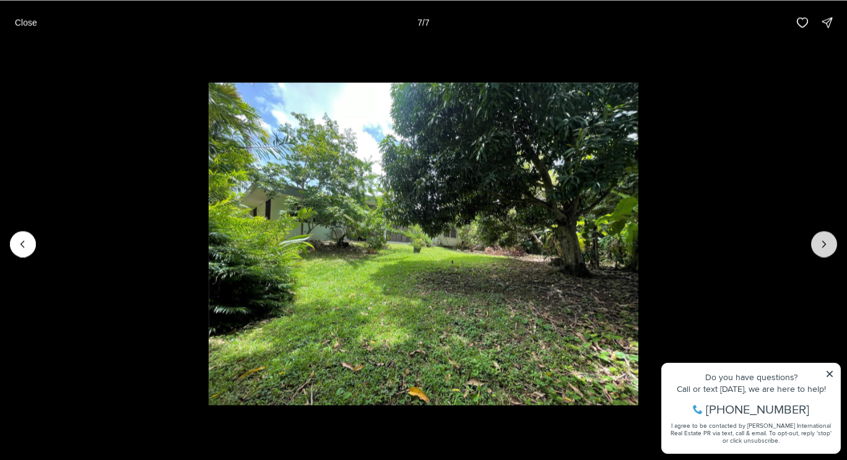
click at [818, 243] on div at bounding box center [824, 244] width 26 height 26
click at [823, 244] on div at bounding box center [824, 244] width 26 height 26
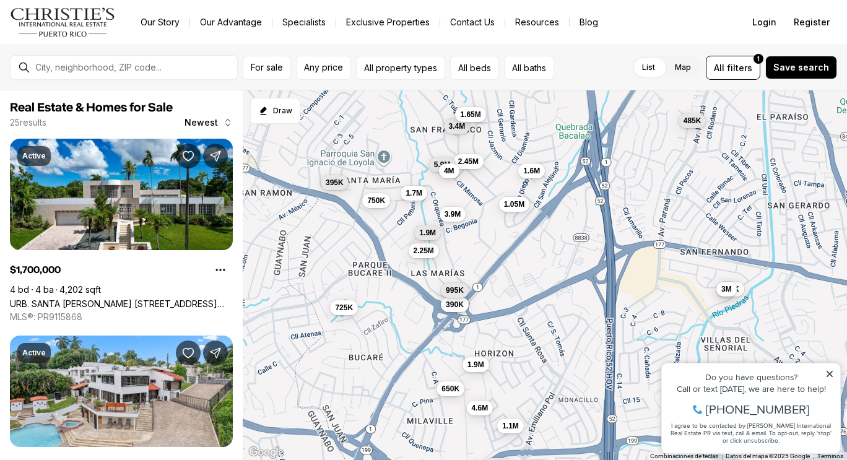
click at [418, 201] on div "1.7M 1.05M 2.45M 750K 1.6M 265K 395K 3.4M 485K 725K 390K 650K 690K 3.9M 1.65M 2…" at bounding box center [545, 275] width 604 height 370
click at [418, 194] on span "1.7M" at bounding box center [413, 192] width 17 height 10
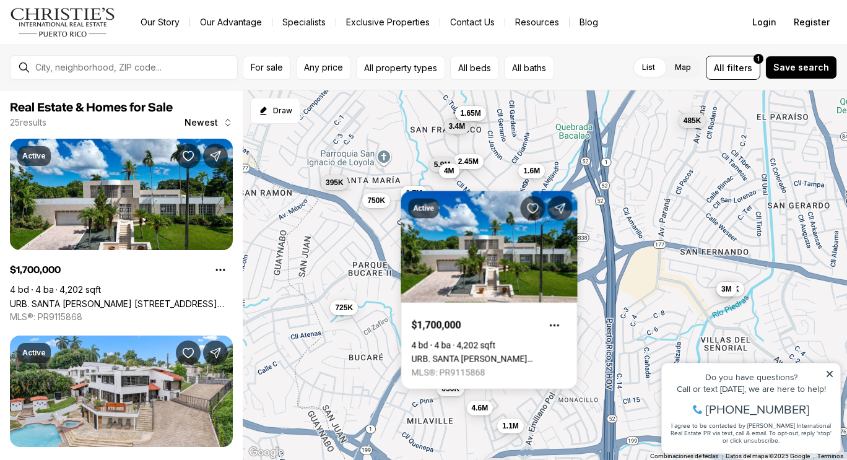
click at [475, 116] on span "1.65M" at bounding box center [470, 113] width 20 height 10
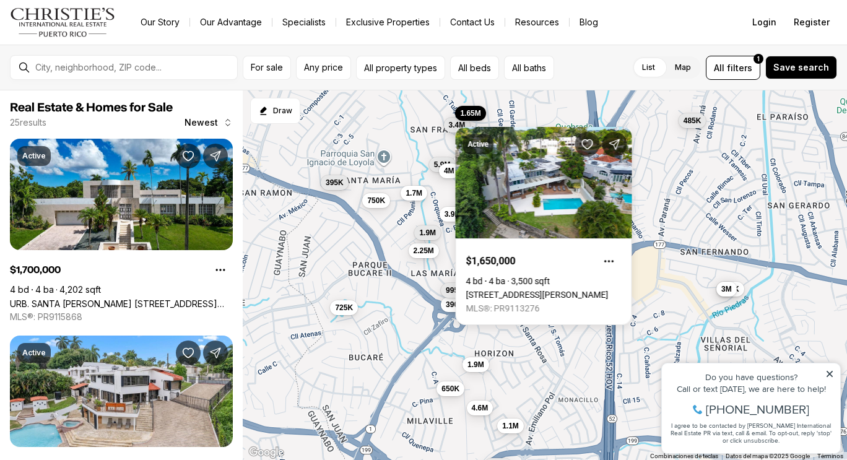
click at [445, 124] on button "3.4M" at bounding box center [457, 125] width 27 height 15
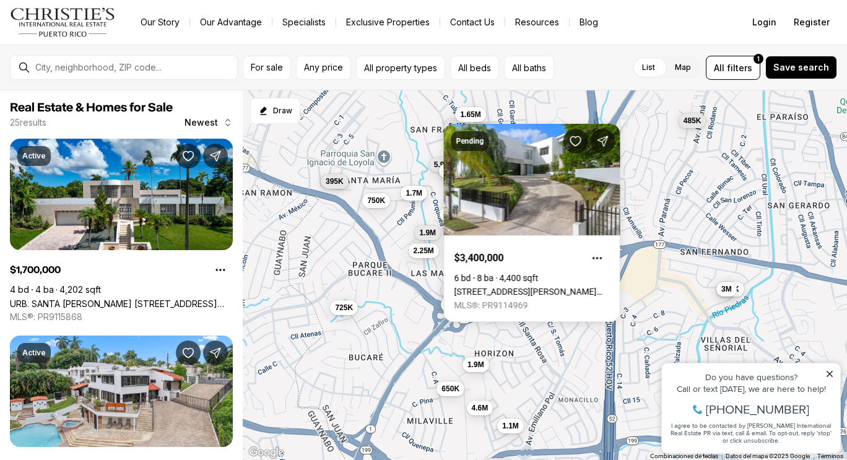
click at [334, 183] on span "395K" at bounding box center [335, 181] width 18 height 10
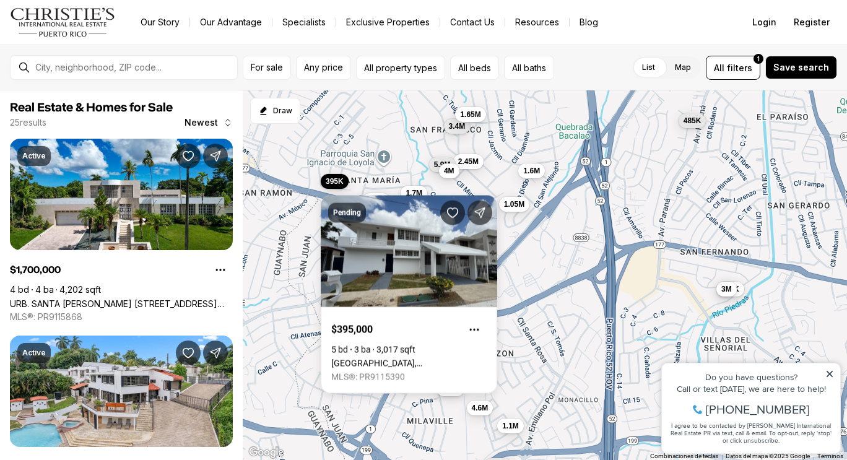
click at [536, 145] on div "1.7M 1.05M 2.45M 750K 1.6M 265K 395K 3.4M 485K 725K 390K 650K 690K 3.9M 1.65M 2…" at bounding box center [545, 275] width 604 height 370
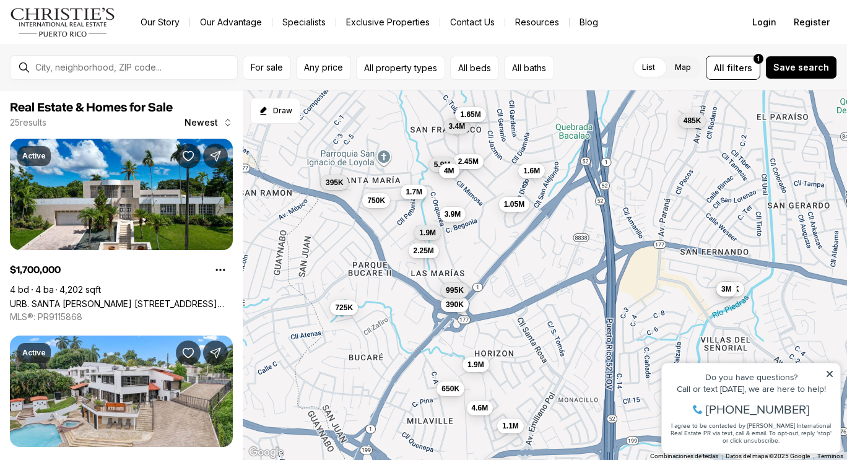
click at [417, 197] on button "1.7M" at bounding box center [413, 191] width 27 height 15
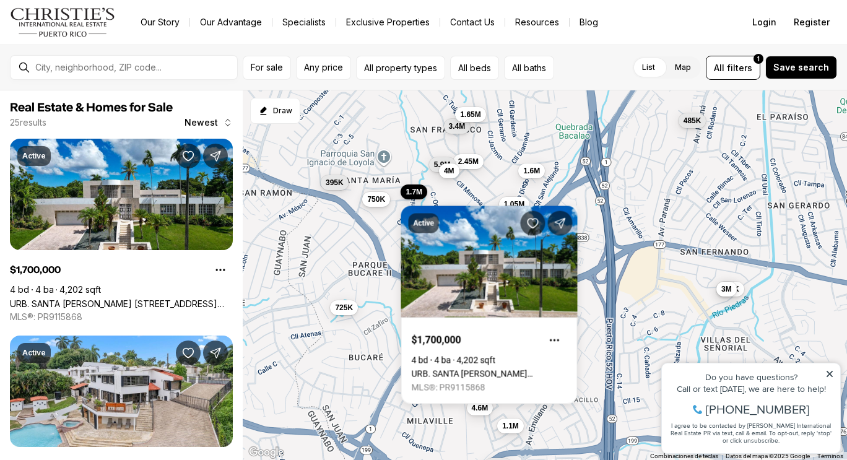
click at [378, 199] on span "750K" at bounding box center [376, 199] width 18 height 10
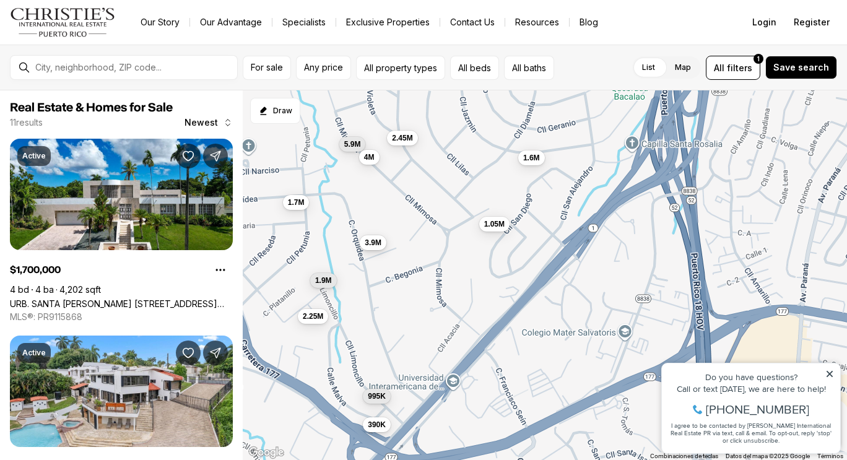
click at [381, 243] on span "3.9M" at bounding box center [373, 243] width 17 height 10
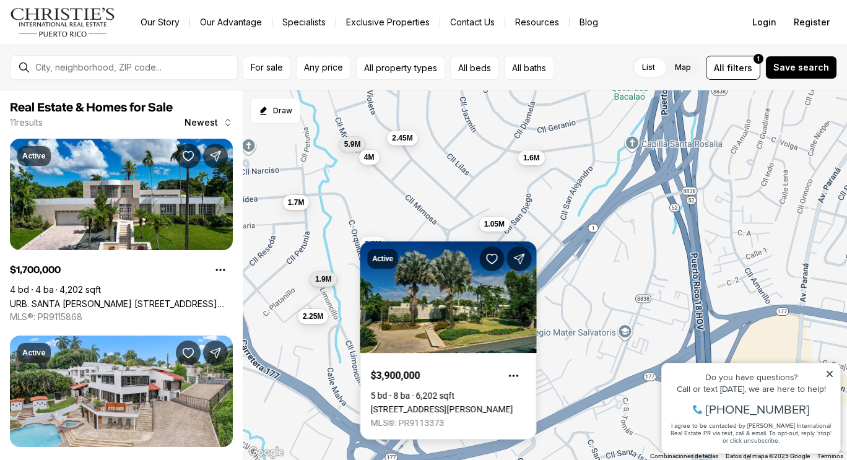
click at [324, 280] on span "1.9M" at bounding box center [323, 279] width 17 height 10
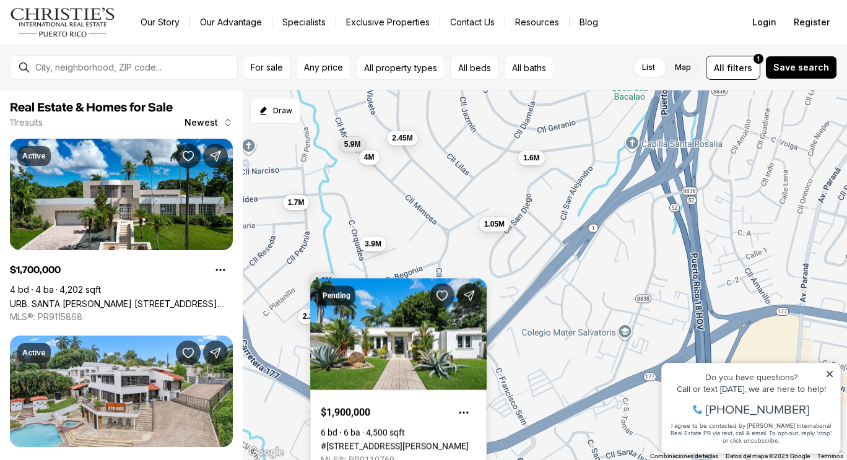
click at [612, 251] on div "1.7M 1.05M 2.45M 1.6M 390K 3.9M 2.25M 995K 5.9M 1.9M 4M" at bounding box center [545, 275] width 604 height 370
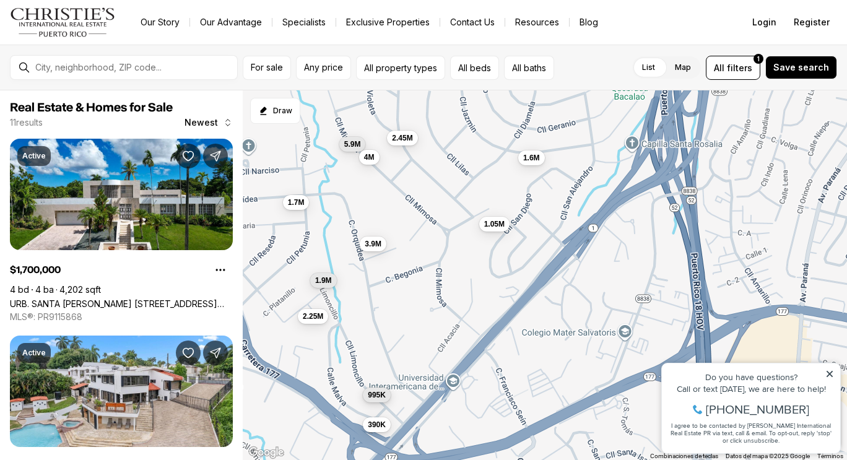
click at [373, 391] on span "995K" at bounding box center [377, 395] width 18 height 10
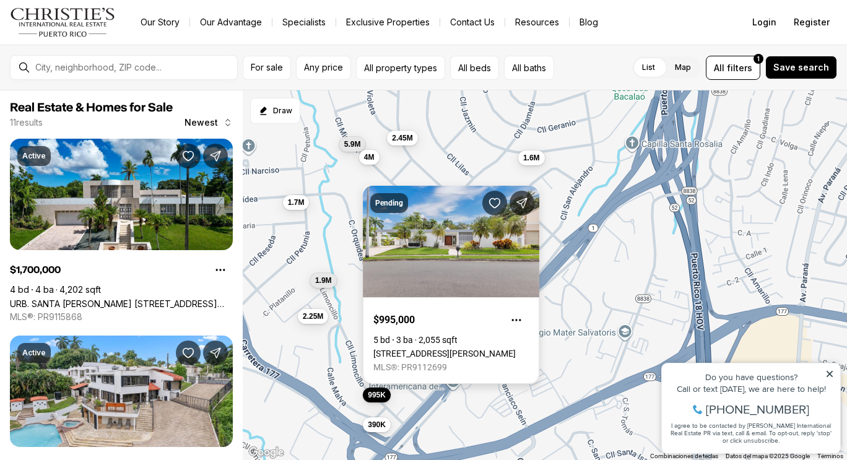
click at [475, 348] on link "[STREET_ADDRESS][PERSON_NAME]" at bounding box center [444, 353] width 142 height 10
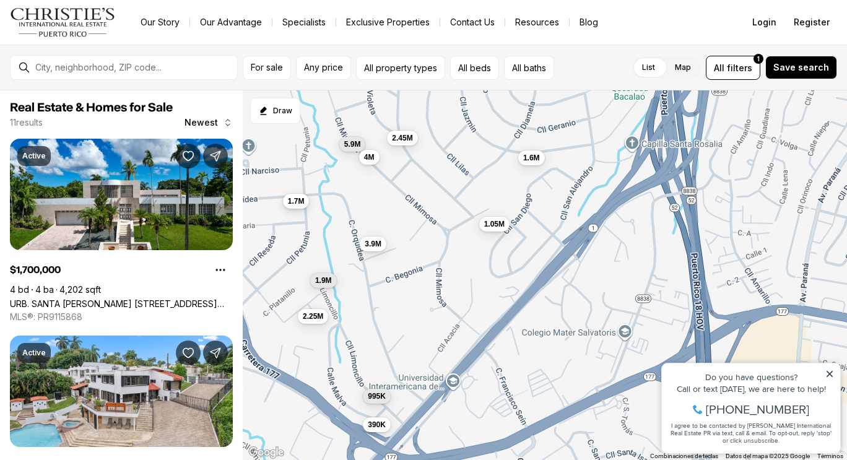
click at [294, 199] on span "1.7M" at bounding box center [296, 201] width 17 height 10
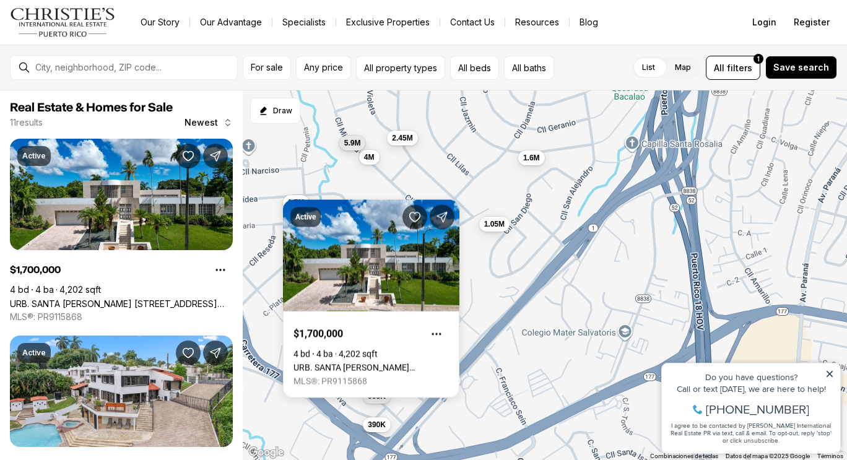
click at [350, 146] on span "5.9M" at bounding box center [352, 143] width 17 height 10
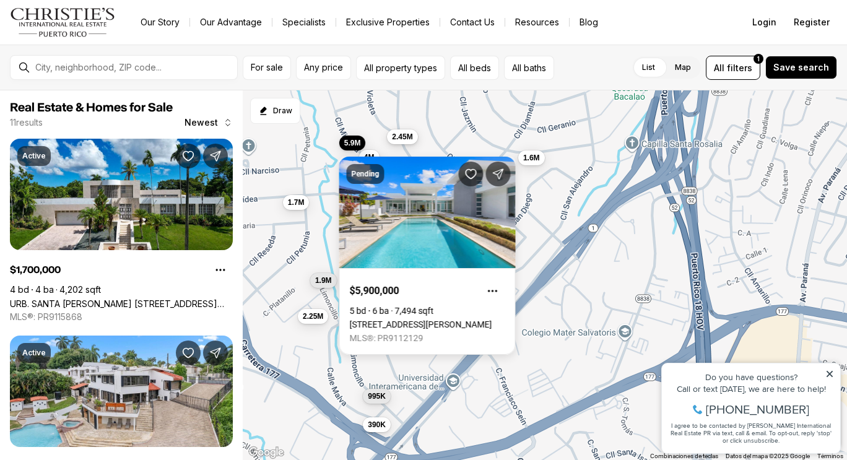
click at [406, 134] on span "2.45M" at bounding box center [402, 137] width 20 height 10
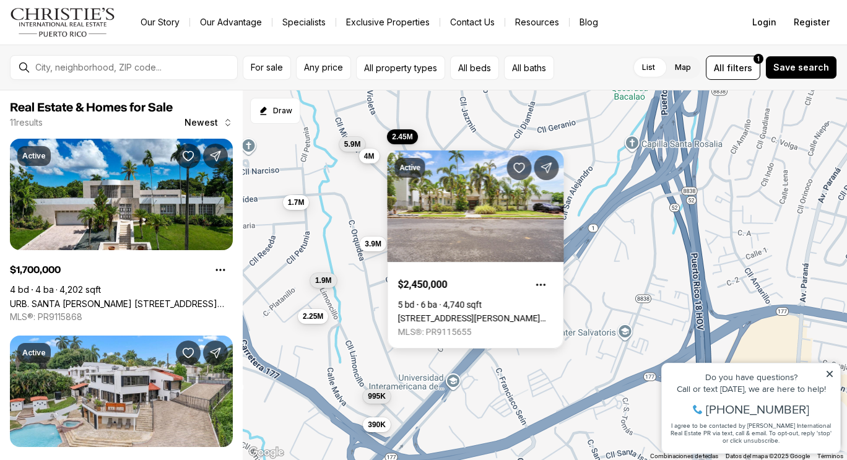
click at [367, 158] on span "4M" at bounding box center [369, 156] width 11 height 10
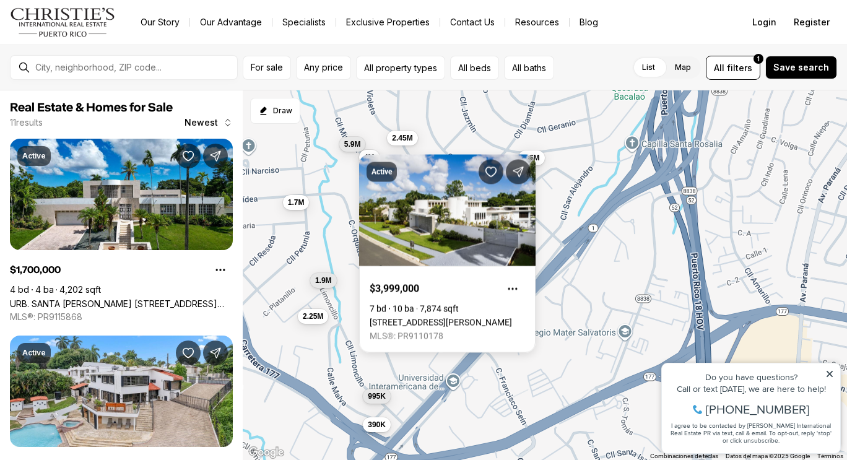
click at [594, 162] on div "1.7M 1.05M 2.45M 1.6M 390K 3.9M 2.25M 995K 5.9M 1.9M 4M" at bounding box center [545, 275] width 604 height 370
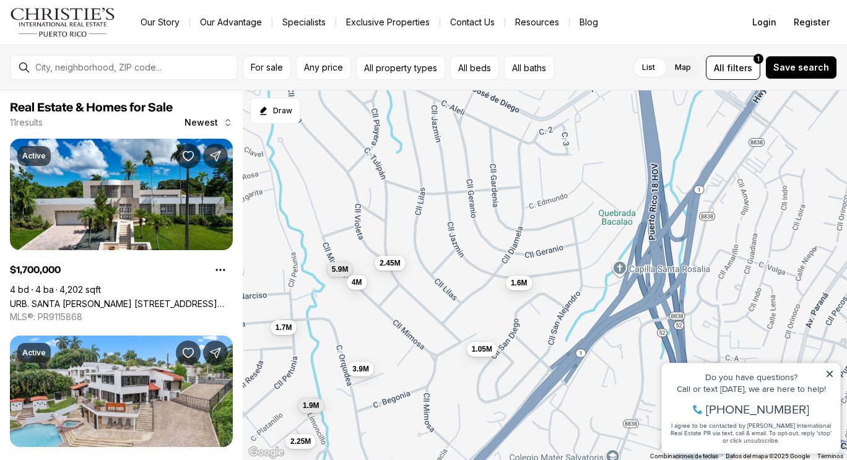
drag, startPoint x: 559, startPoint y: 159, endPoint x: 546, endPoint y: 285, distance: 126.9
click at [546, 285] on div "1.7M 1.05M 2.45M 1.6M 390K 3.9M 2.25M 995K 5.9M 1.9M 4M" at bounding box center [545, 275] width 604 height 370
click at [370, 195] on span "3.4M" at bounding box center [369, 192] width 17 height 10
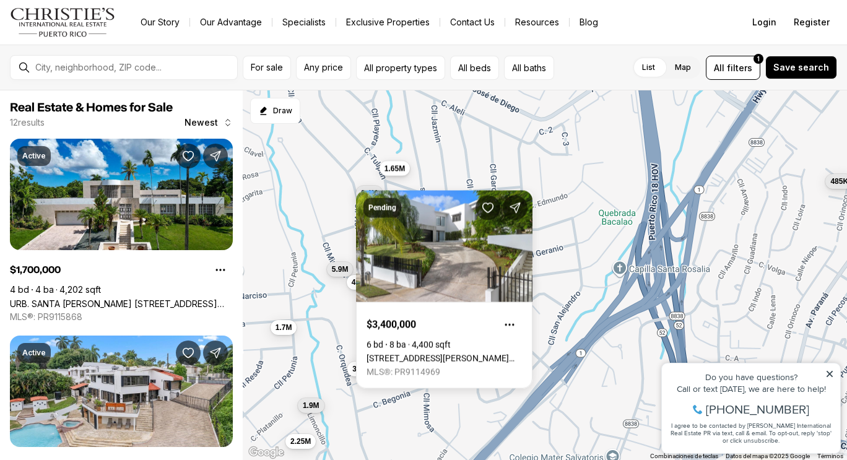
click at [399, 168] on span "1.65M" at bounding box center [394, 168] width 20 height 10
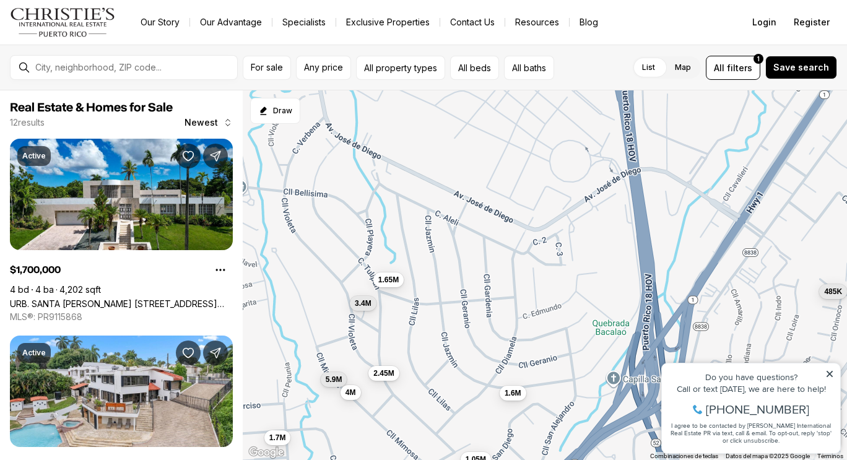
drag, startPoint x: 448, startPoint y: 137, endPoint x: 442, endPoint y: 249, distance: 111.6
click at [442, 249] on div "1.7M 1.05M 2.45M 1.6M 3.9M 2.25M 5.9M 1.9M 4M 3.4M 485K 1.65M" at bounding box center [545, 275] width 604 height 370
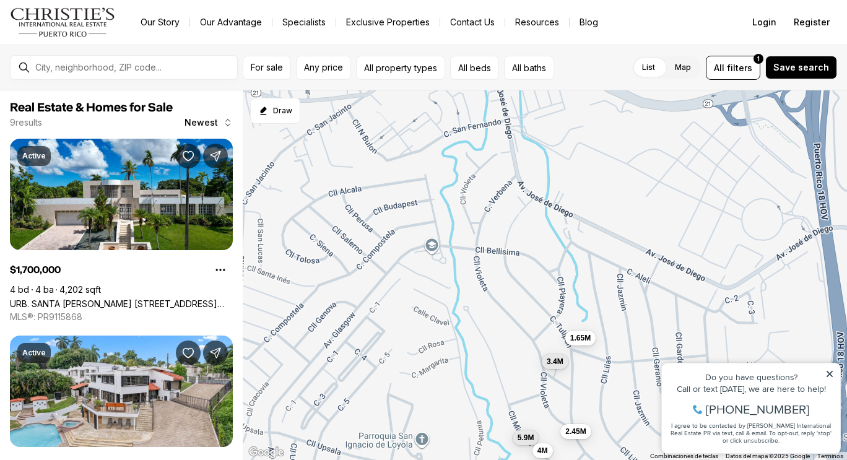
drag, startPoint x: 348, startPoint y: 228, endPoint x: 539, endPoint y: 287, distance: 200.3
click at [539, 287] on div "1.7M 1.05M 2.45M 1.6M 5.9M 4M 3.4M 485K 1.65M" at bounding box center [545, 275] width 604 height 370
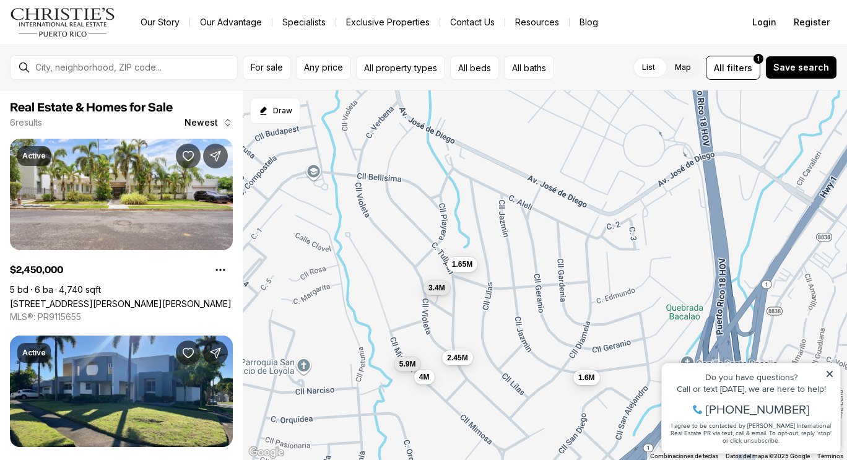
drag, startPoint x: 638, startPoint y: 316, endPoint x: 516, endPoint y: 242, distance: 142.5
click at [516, 242] on div "2.45M 1.6M 5.9M 4M 3.4M 1.65M" at bounding box center [545, 275] width 604 height 370
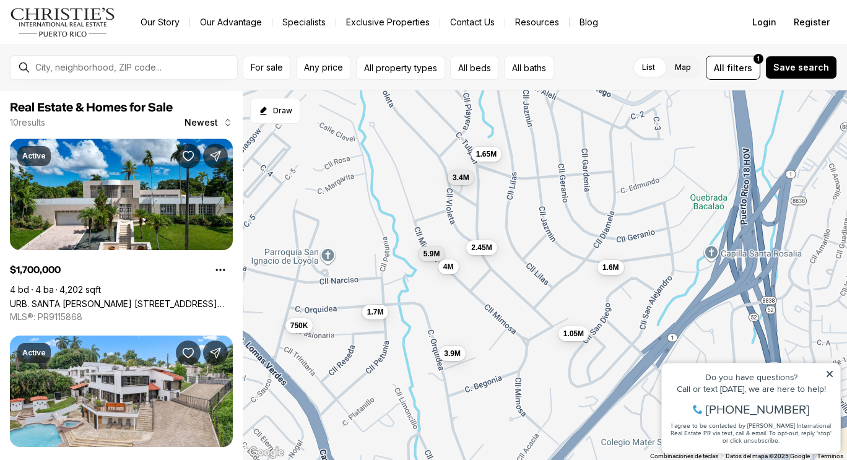
drag, startPoint x: 655, startPoint y: 269, endPoint x: 681, endPoint y: 157, distance: 114.9
click at [681, 157] on div "2.45M 1.6M 5.9M 4M 3.4M 1.65M 1.7M 1.05M 750K 3.9M" at bounding box center [545, 275] width 604 height 370
